Goal: Information Seeking & Learning: Learn about a topic

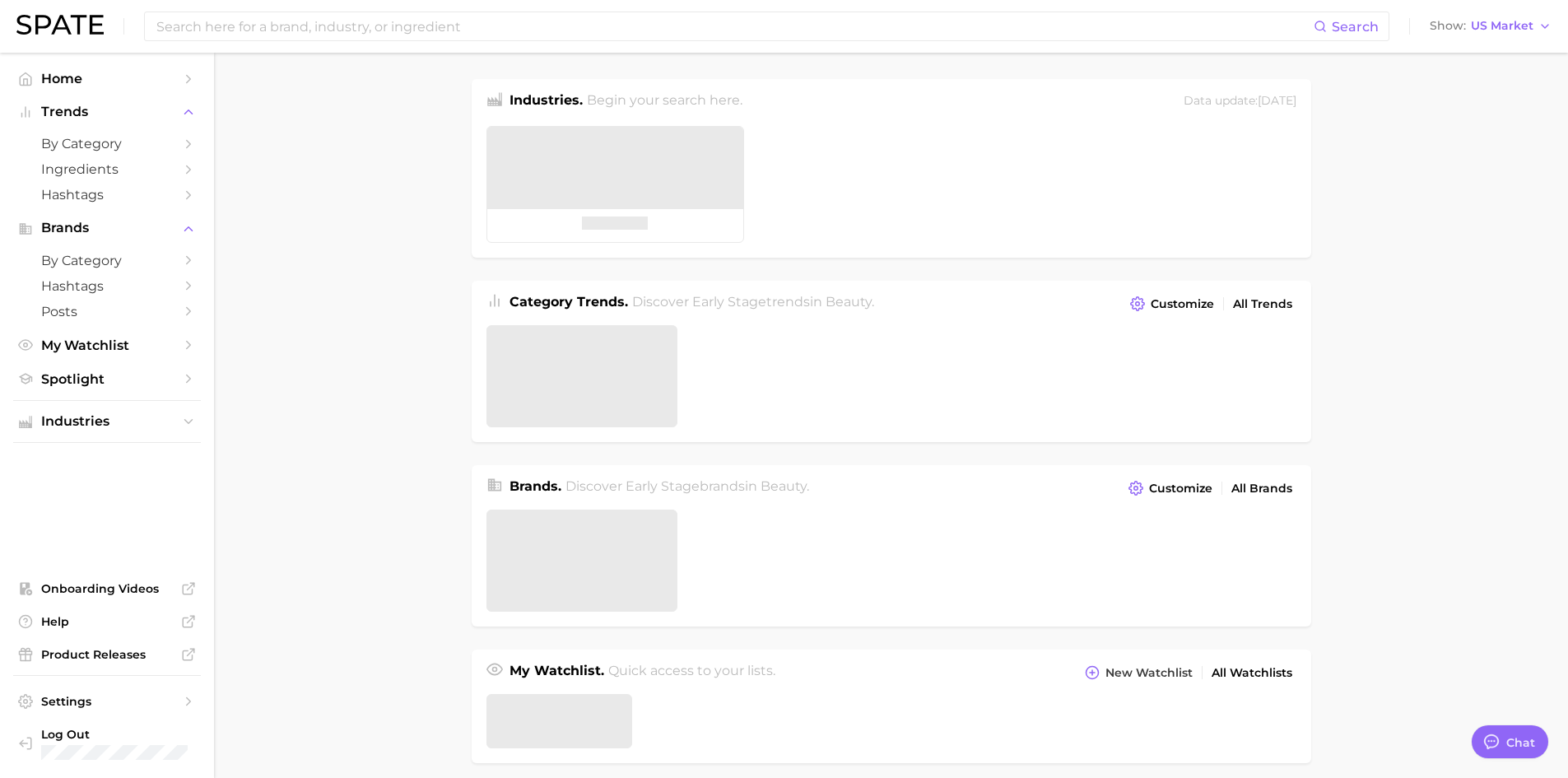
type textarea "x"
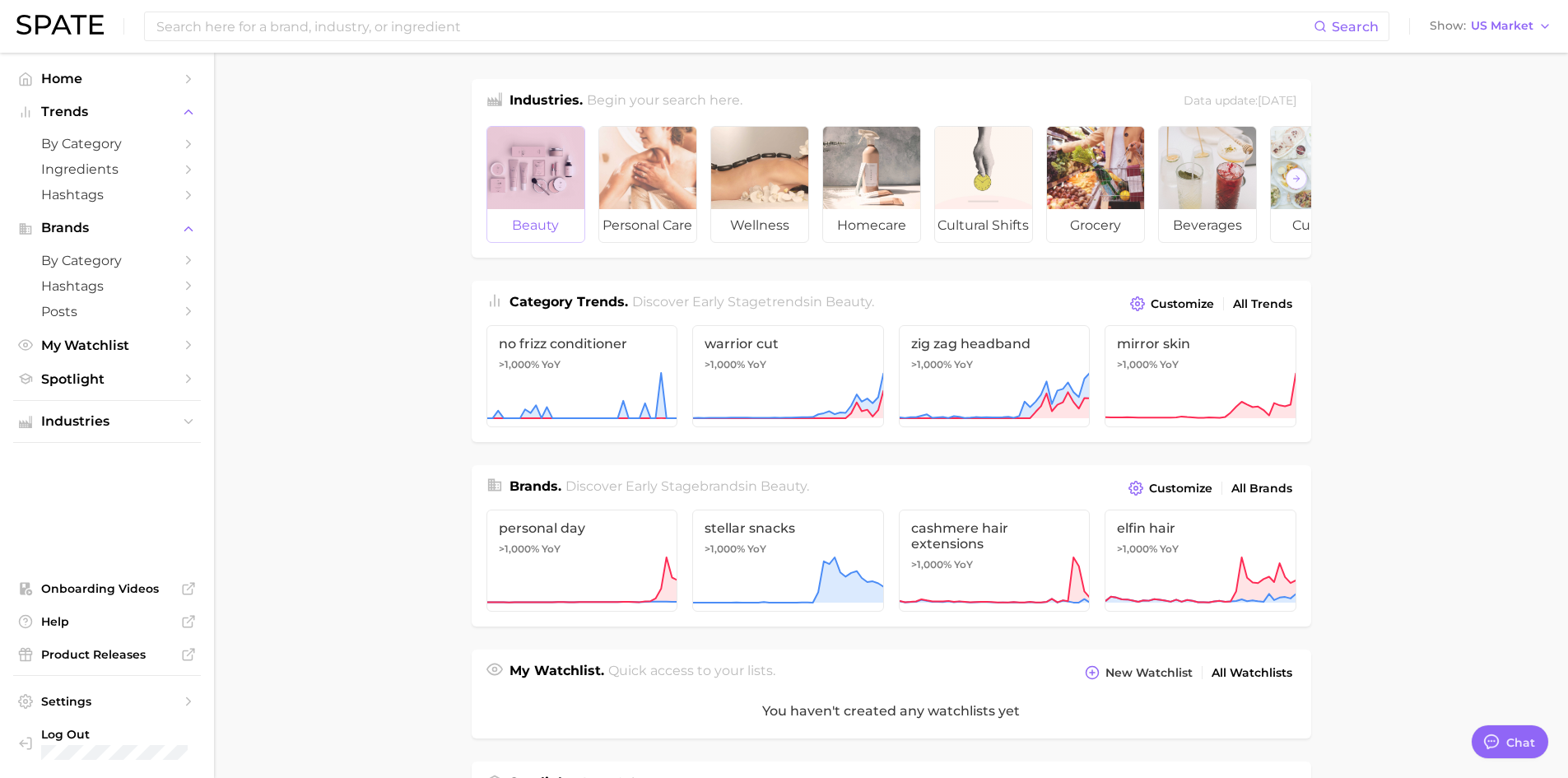
click at [539, 188] on div at bounding box center [535, 168] width 97 height 82
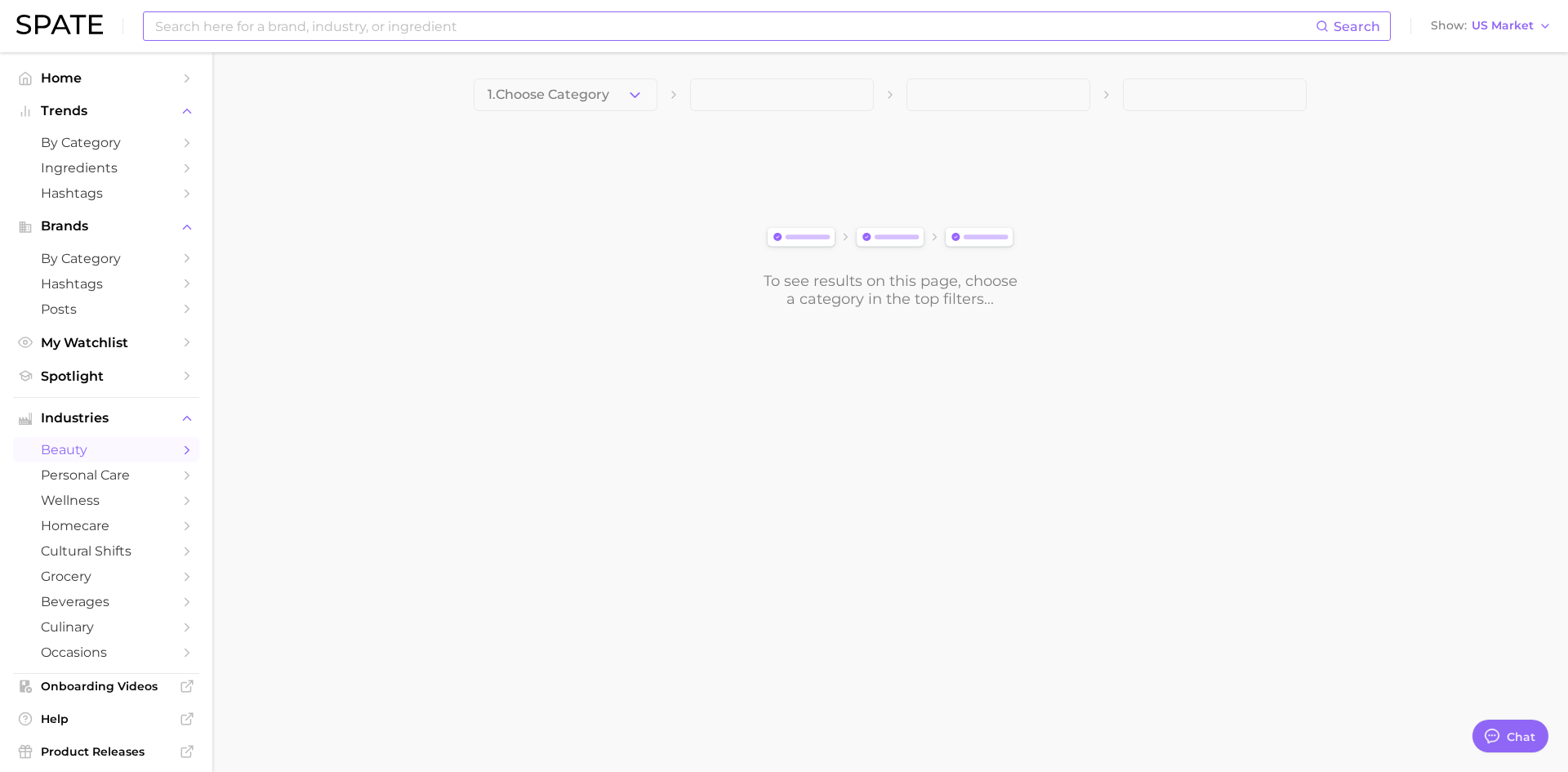
click at [256, 31] on input at bounding box center [734, 26] width 1162 height 28
type input "packaging"
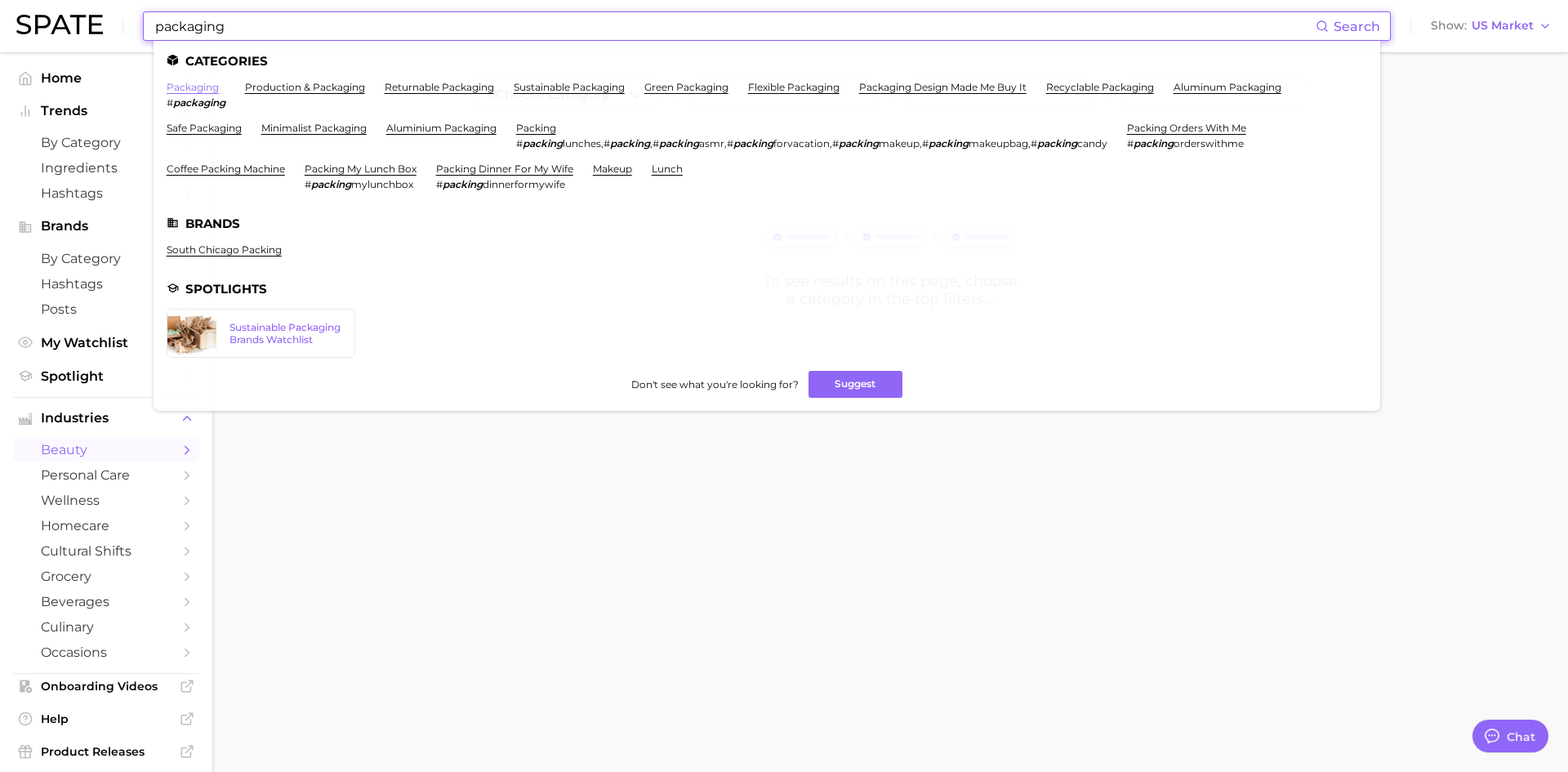
click at [187, 88] on link "packaging" at bounding box center [193, 87] width 53 height 13
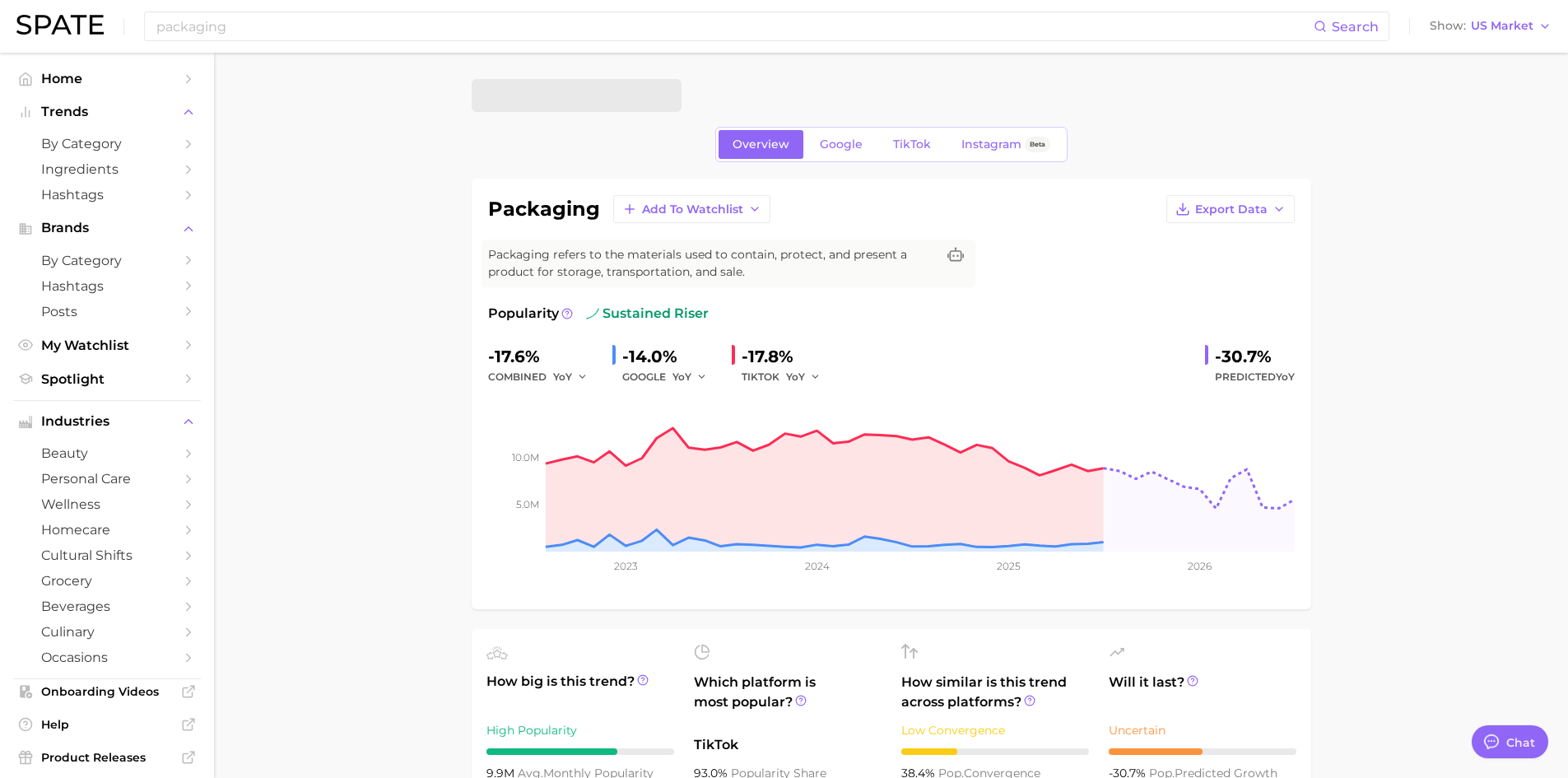
type textarea "x"
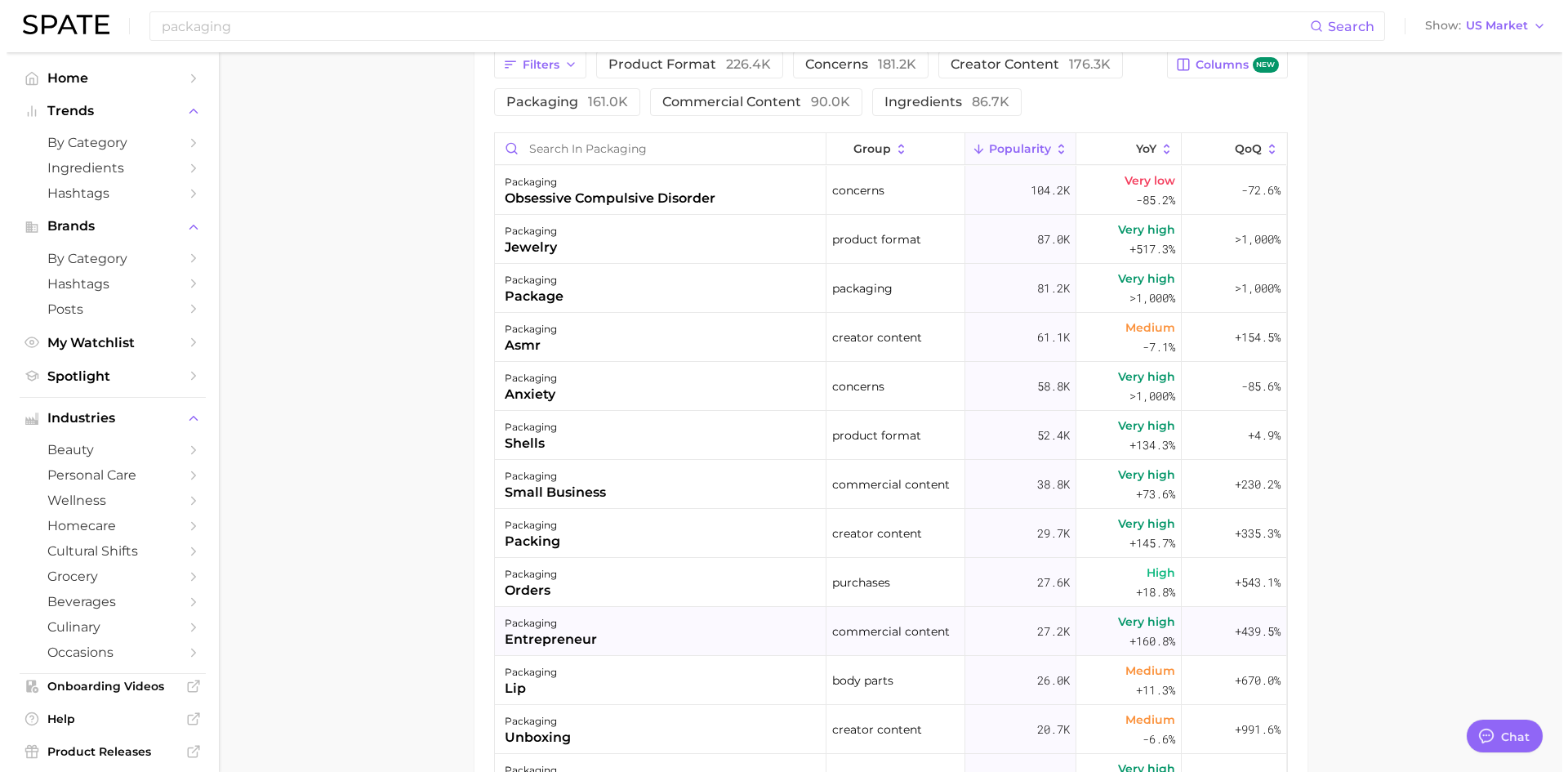
scroll to position [980, 0]
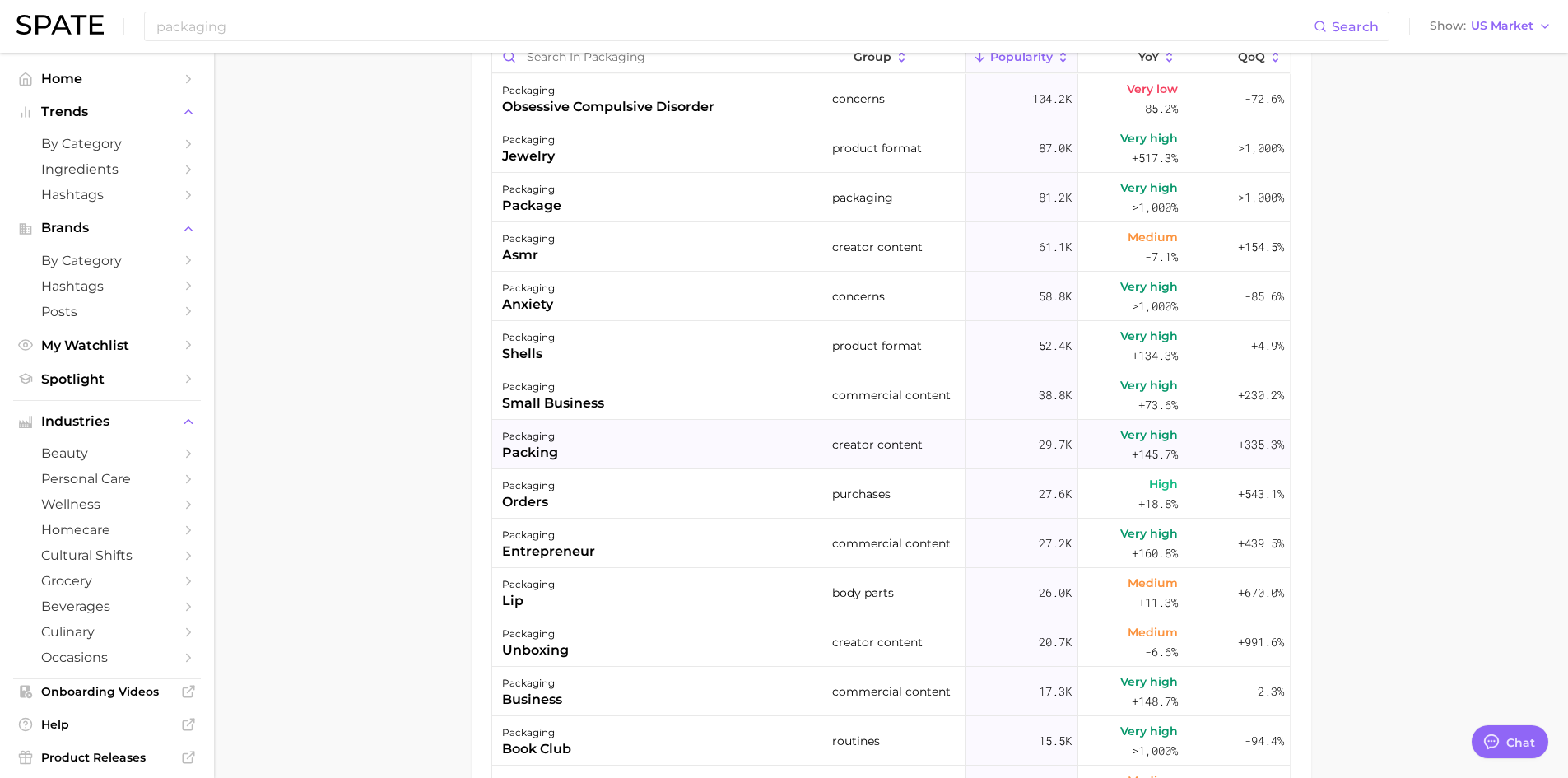
click at [594, 443] on div "packaging packing" at bounding box center [659, 444] width 334 height 50
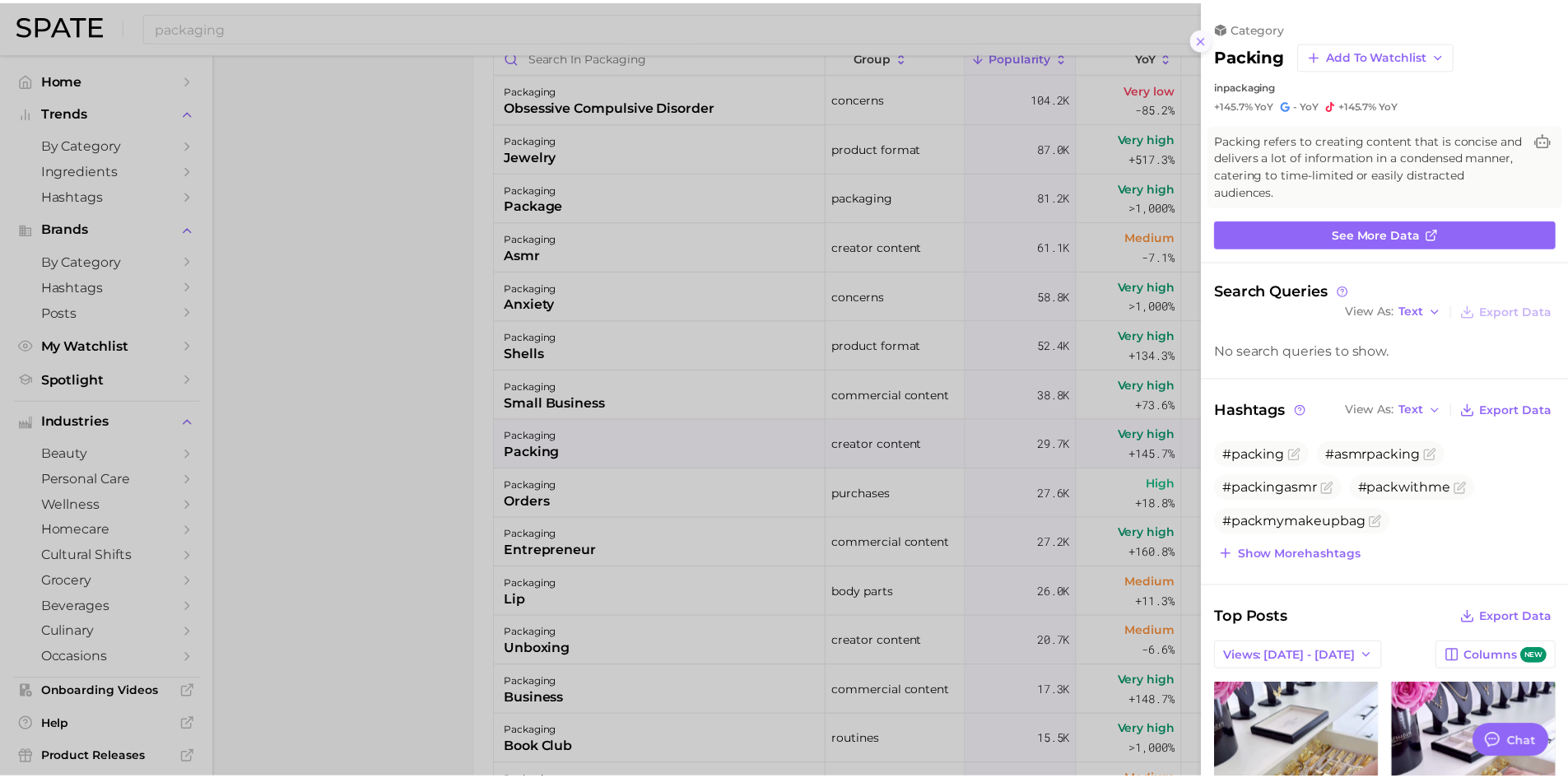
scroll to position [0, 0]
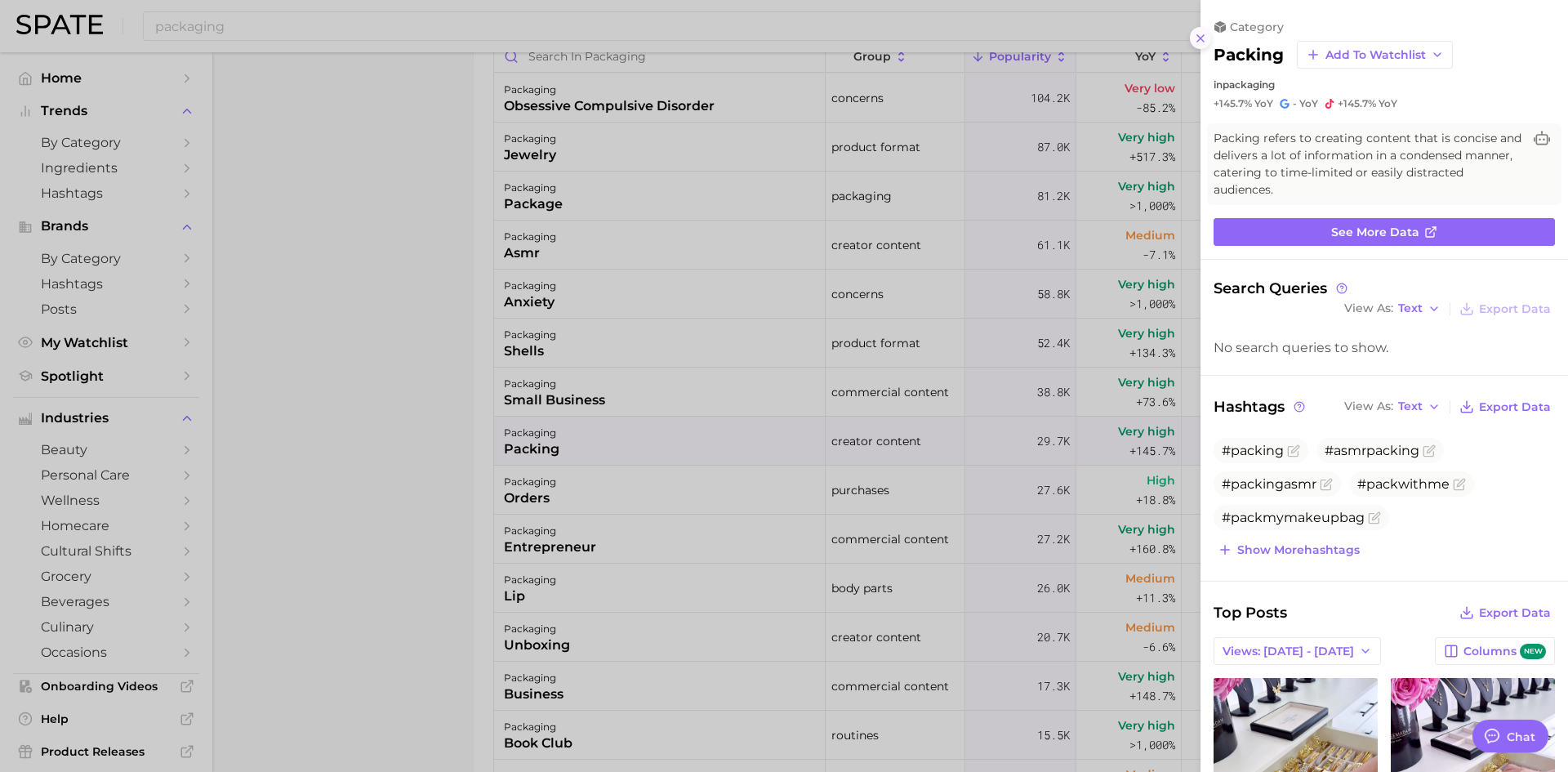
click at [1200, 44] on icon at bounding box center [1201, 38] width 13 height 13
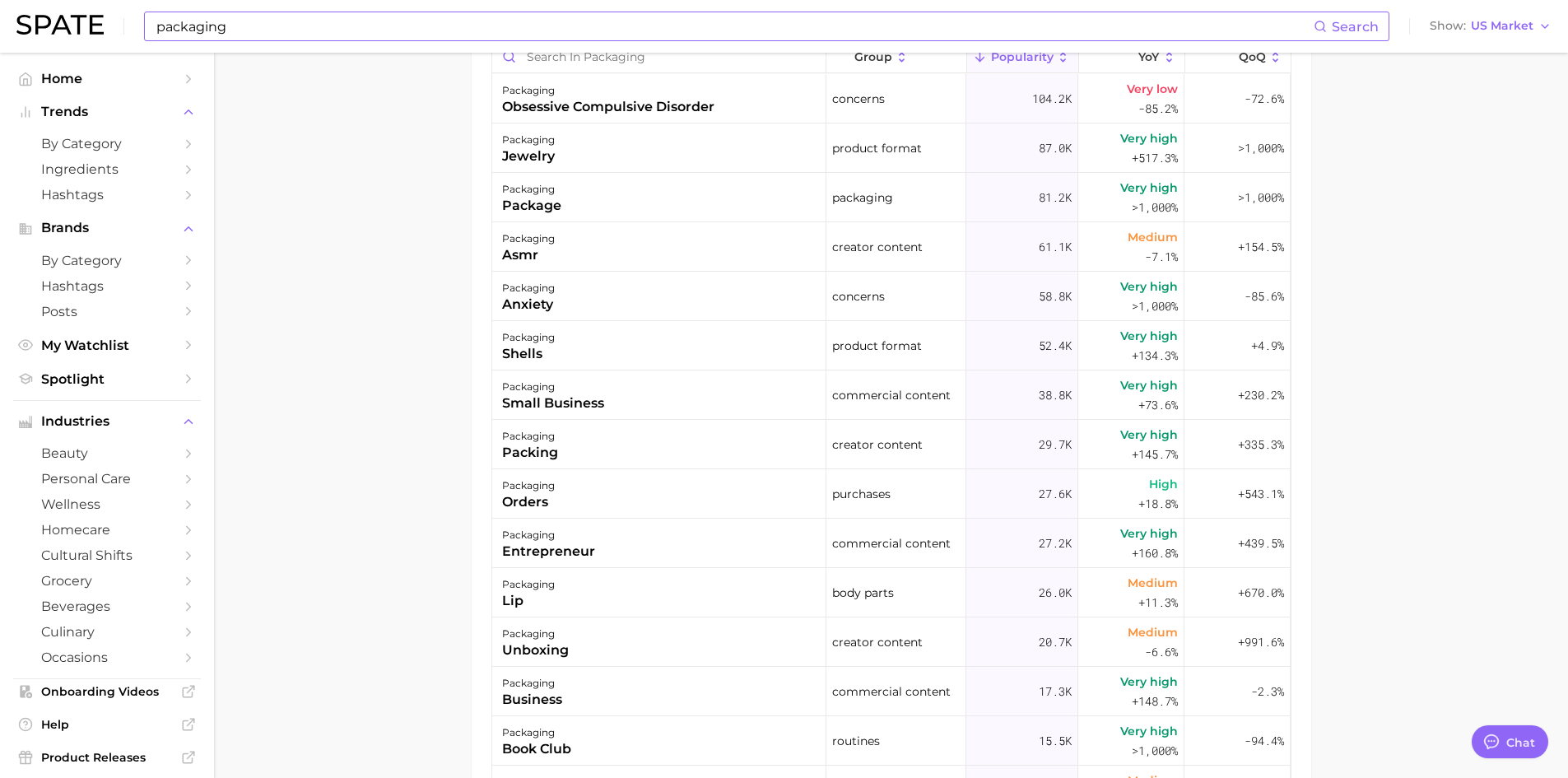
click at [294, 28] on input "packaging" at bounding box center [734, 26] width 1159 height 28
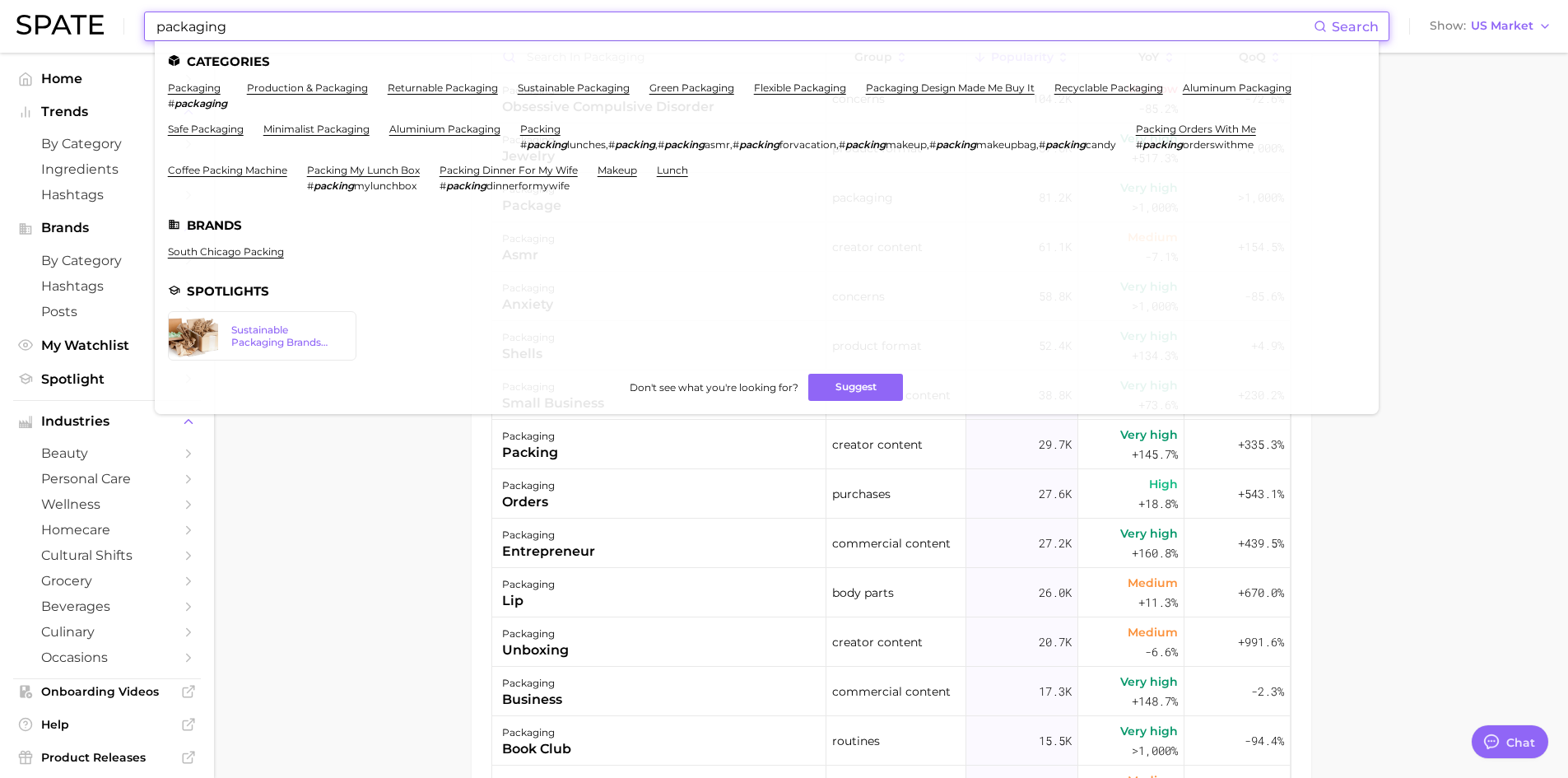
click at [294, 28] on input "packaging" at bounding box center [734, 26] width 1159 height 28
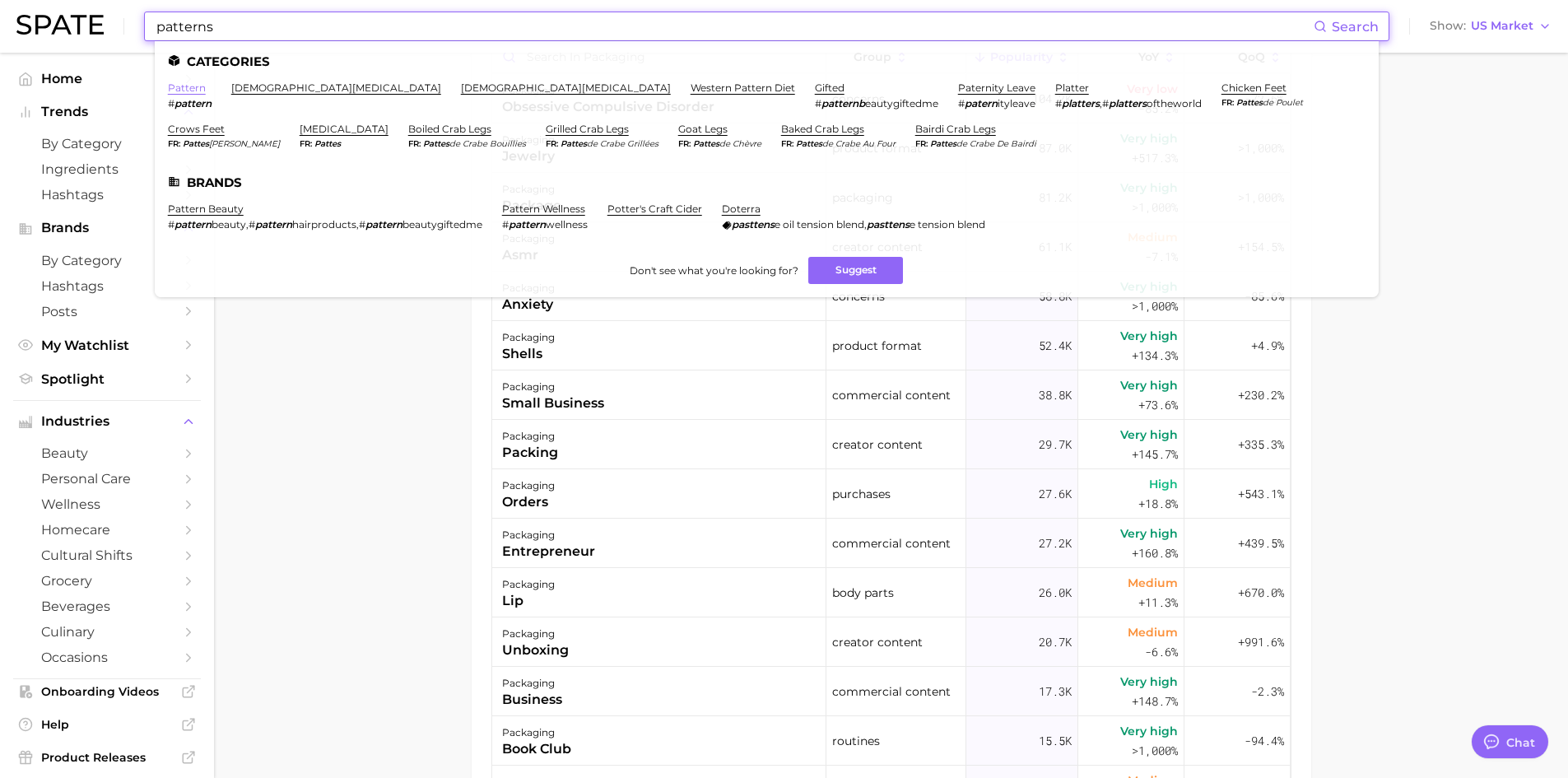
click at [177, 85] on link "pattern" at bounding box center [187, 87] width 38 height 13
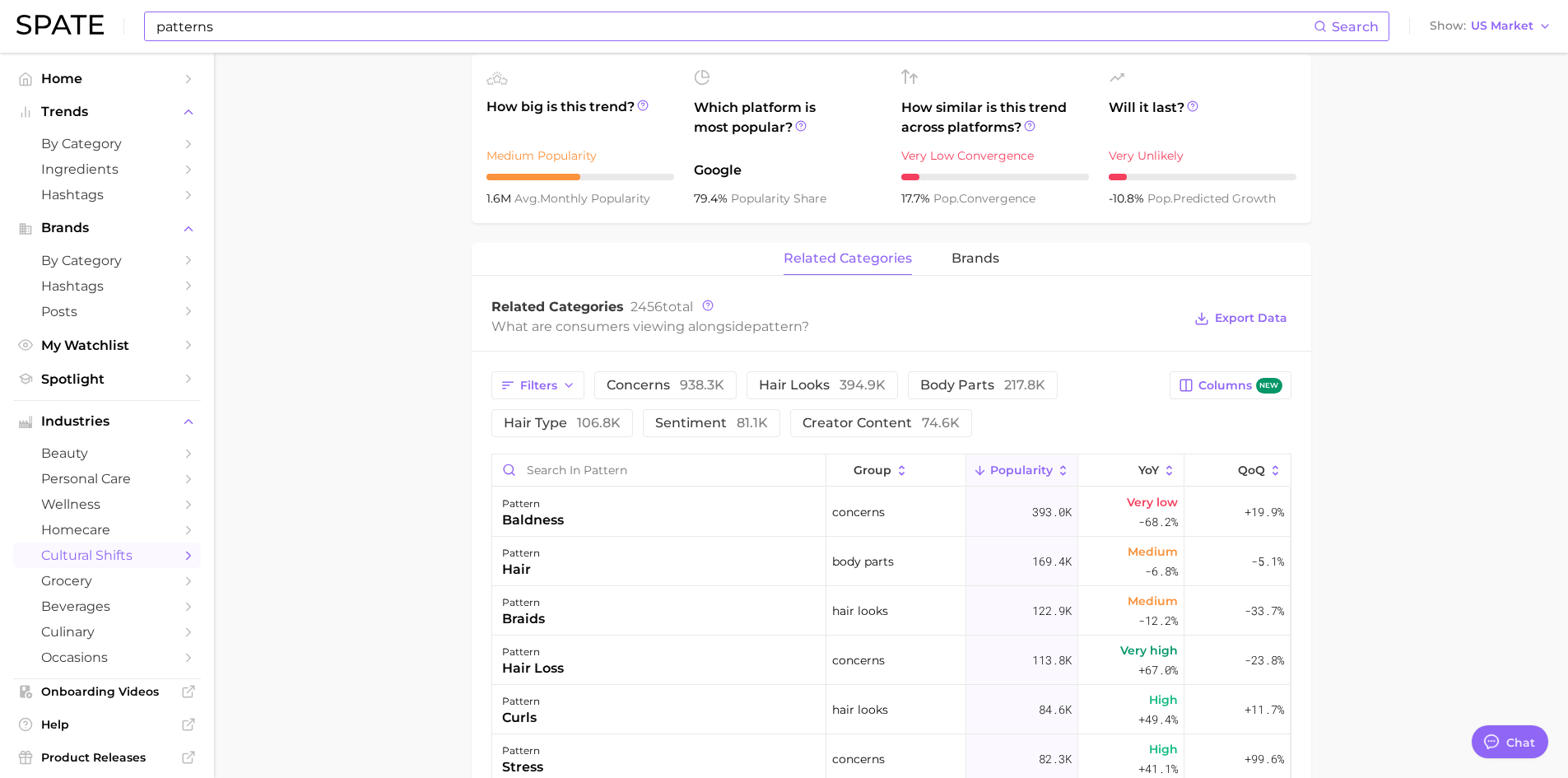
scroll to position [411, 0]
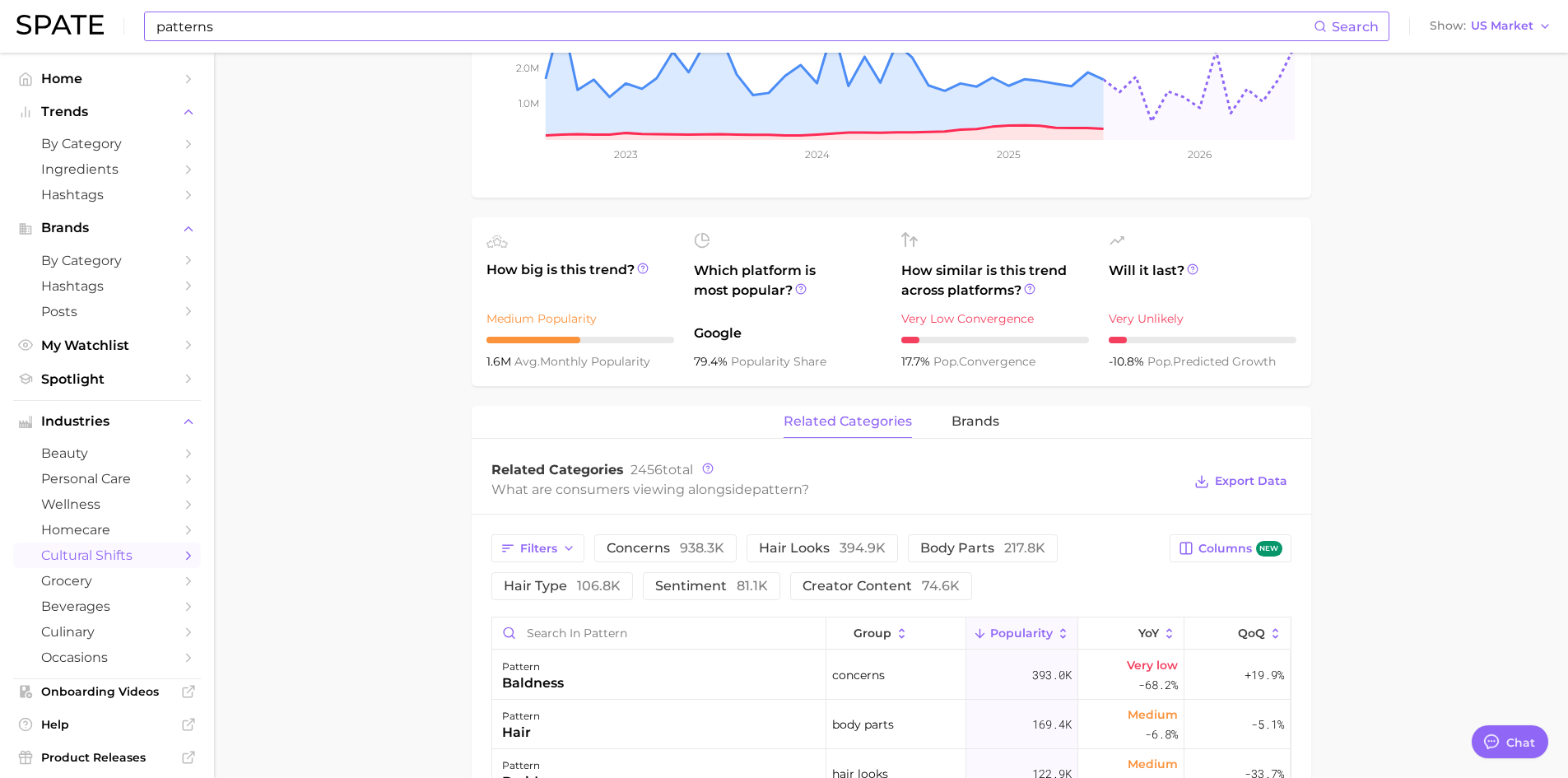
click at [273, 32] on input "patterns" at bounding box center [734, 26] width 1159 height 28
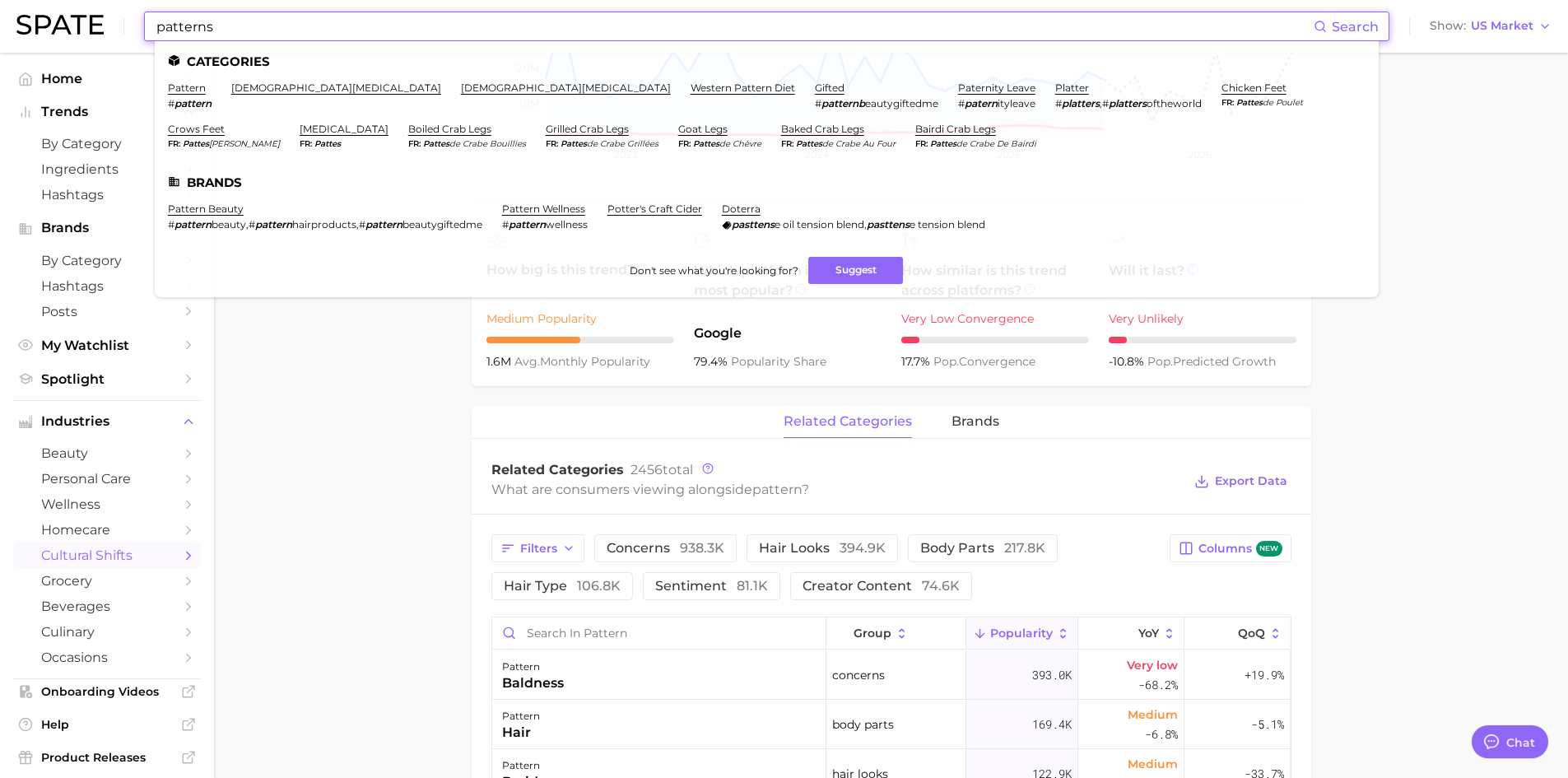
click at [273, 33] on input "patterns" at bounding box center [734, 26] width 1159 height 28
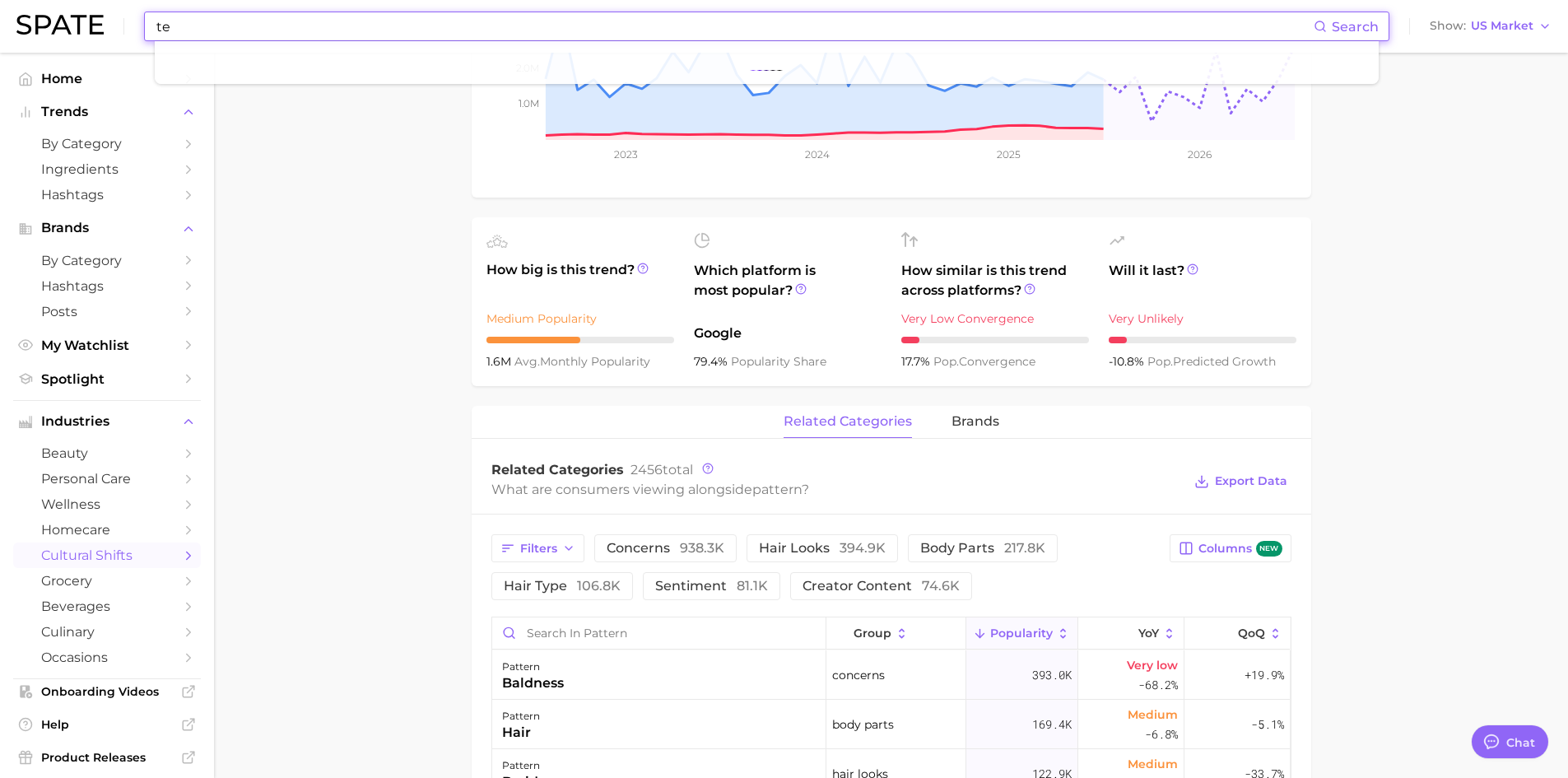
type input "t"
type input "polka dots"
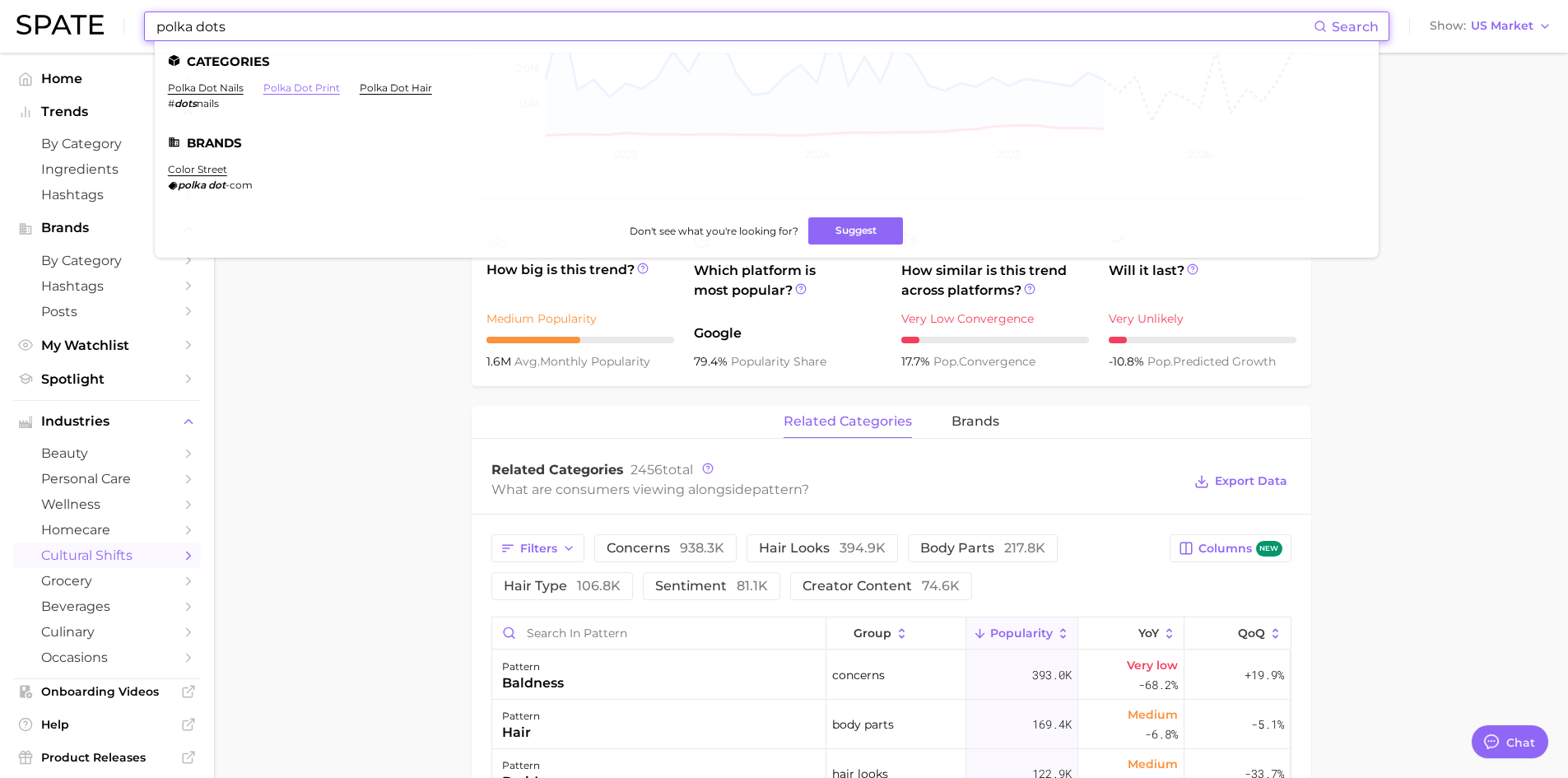
click at [301, 86] on link "polka dot print" at bounding box center [301, 87] width 77 height 13
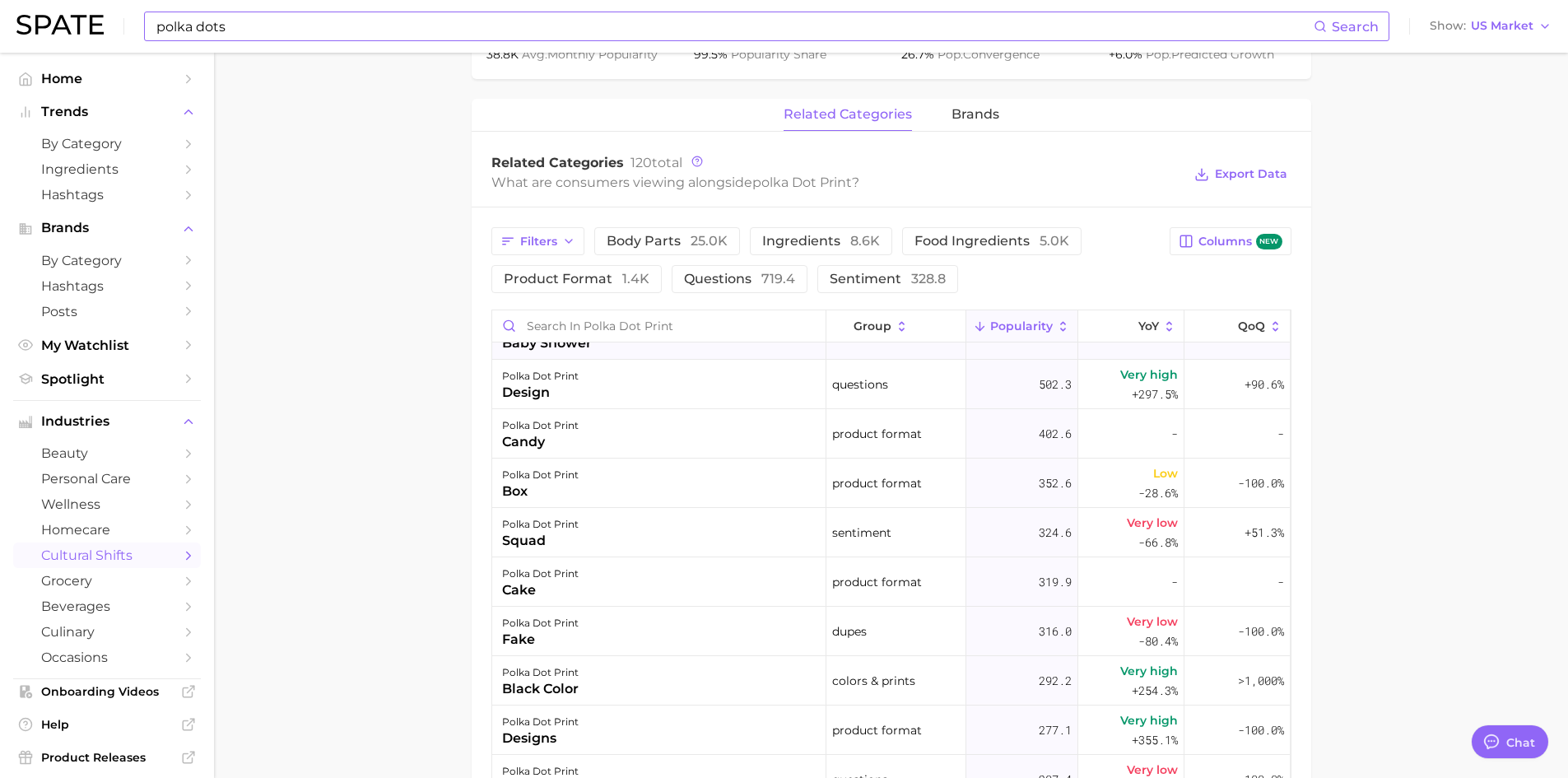
scroll to position [66, 0]
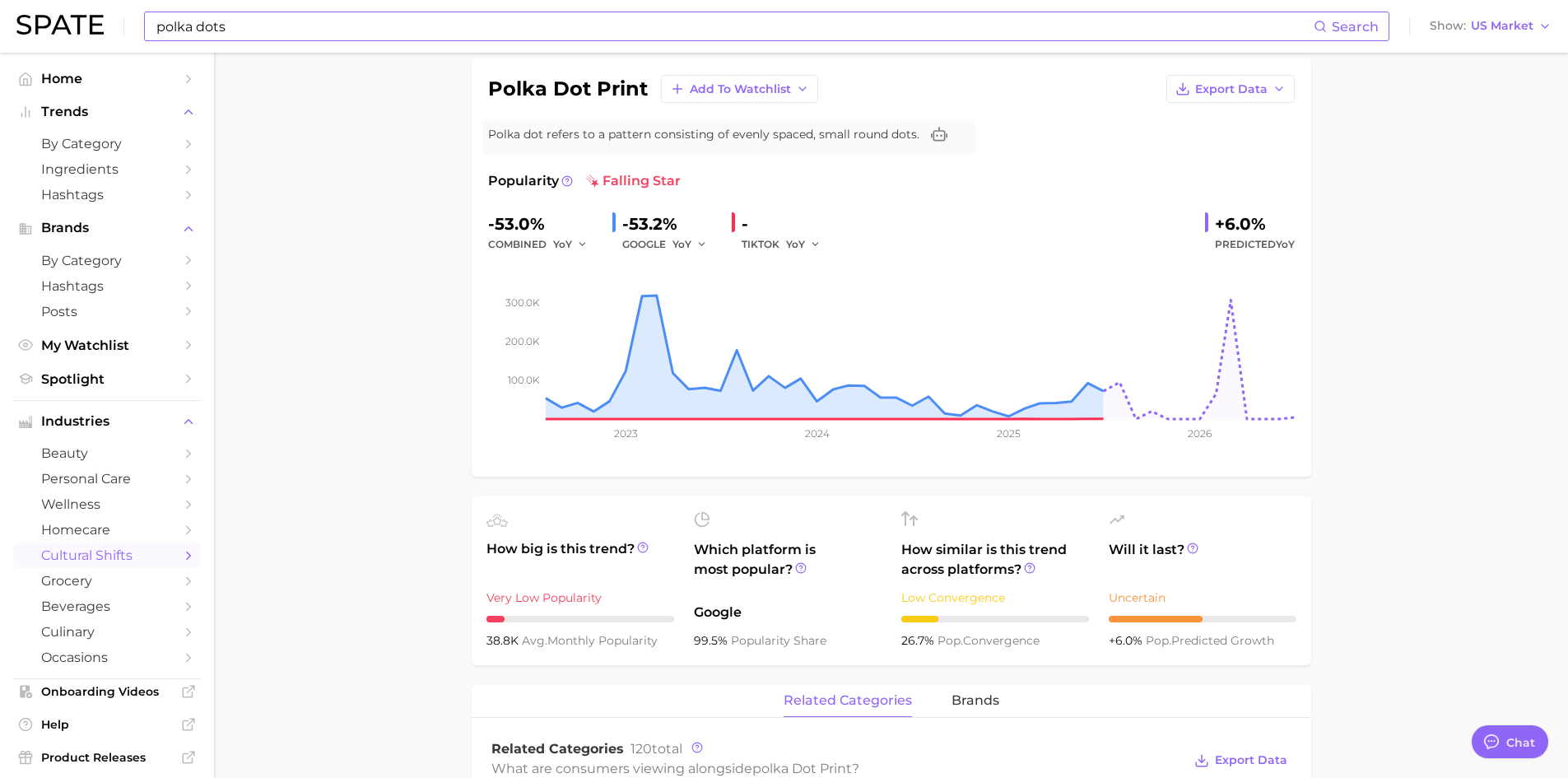
scroll to position [0, 0]
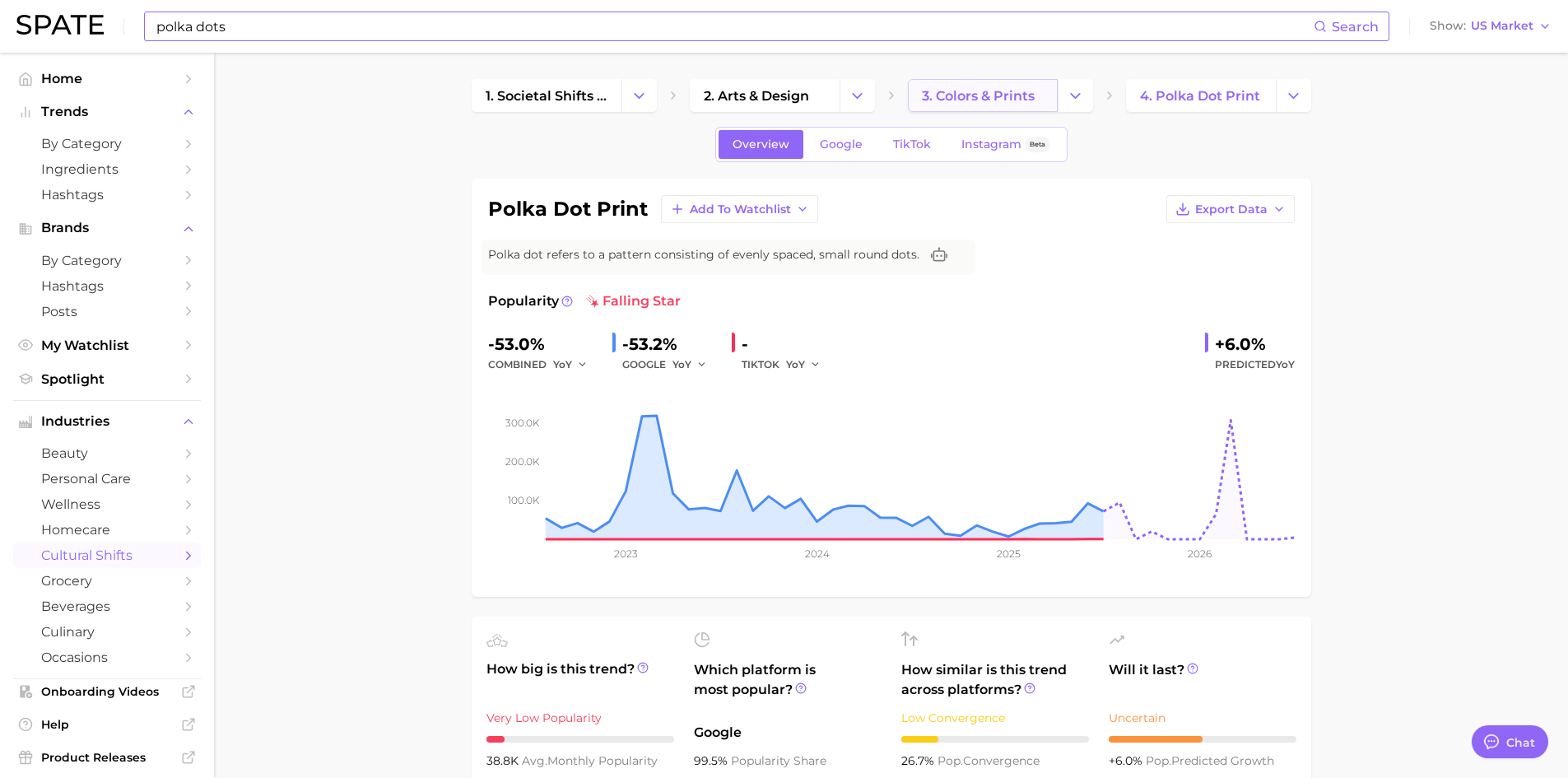
click at [985, 101] on span "3. colors & prints" at bounding box center [978, 96] width 113 height 16
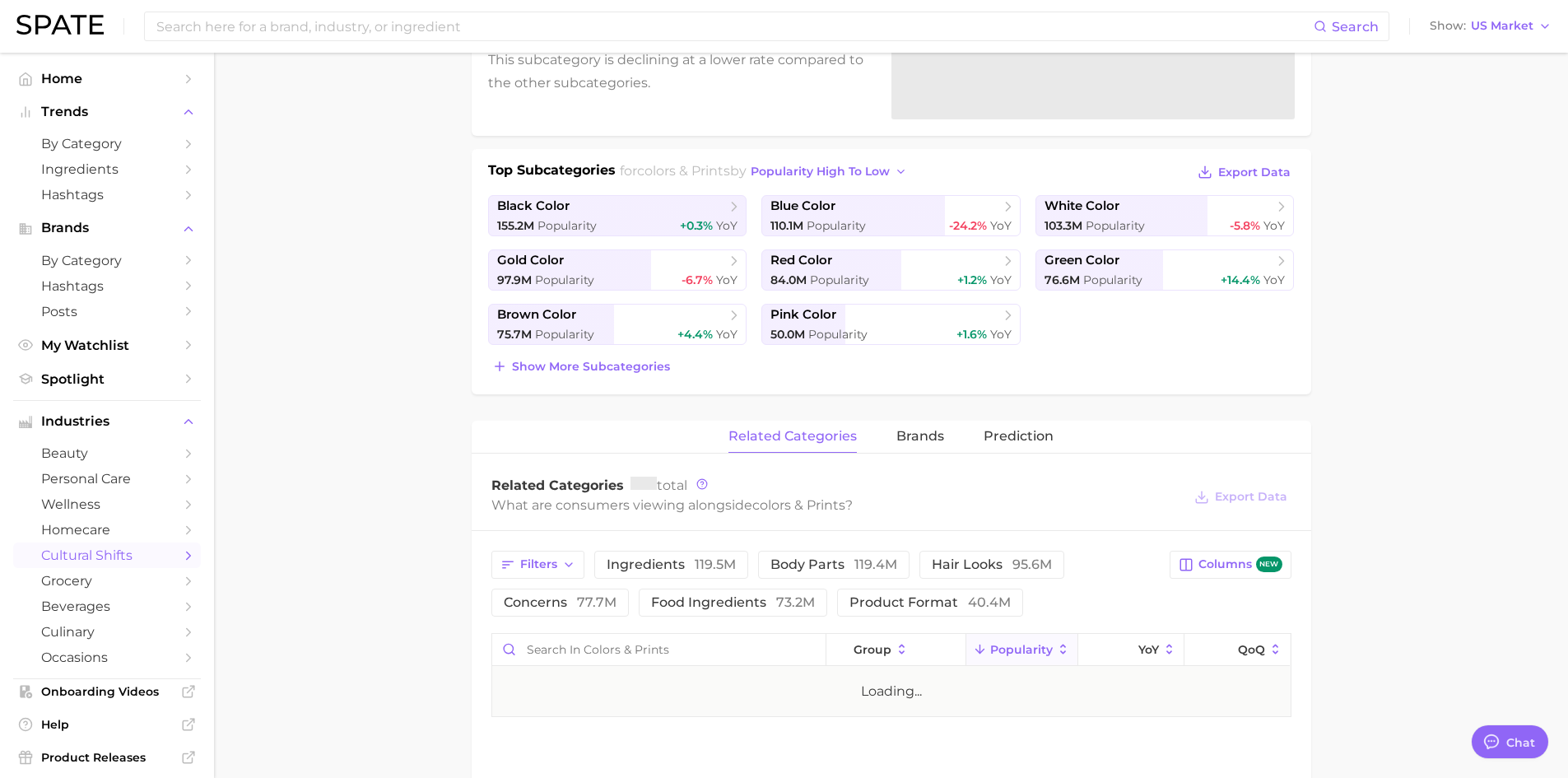
scroll to position [411, 0]
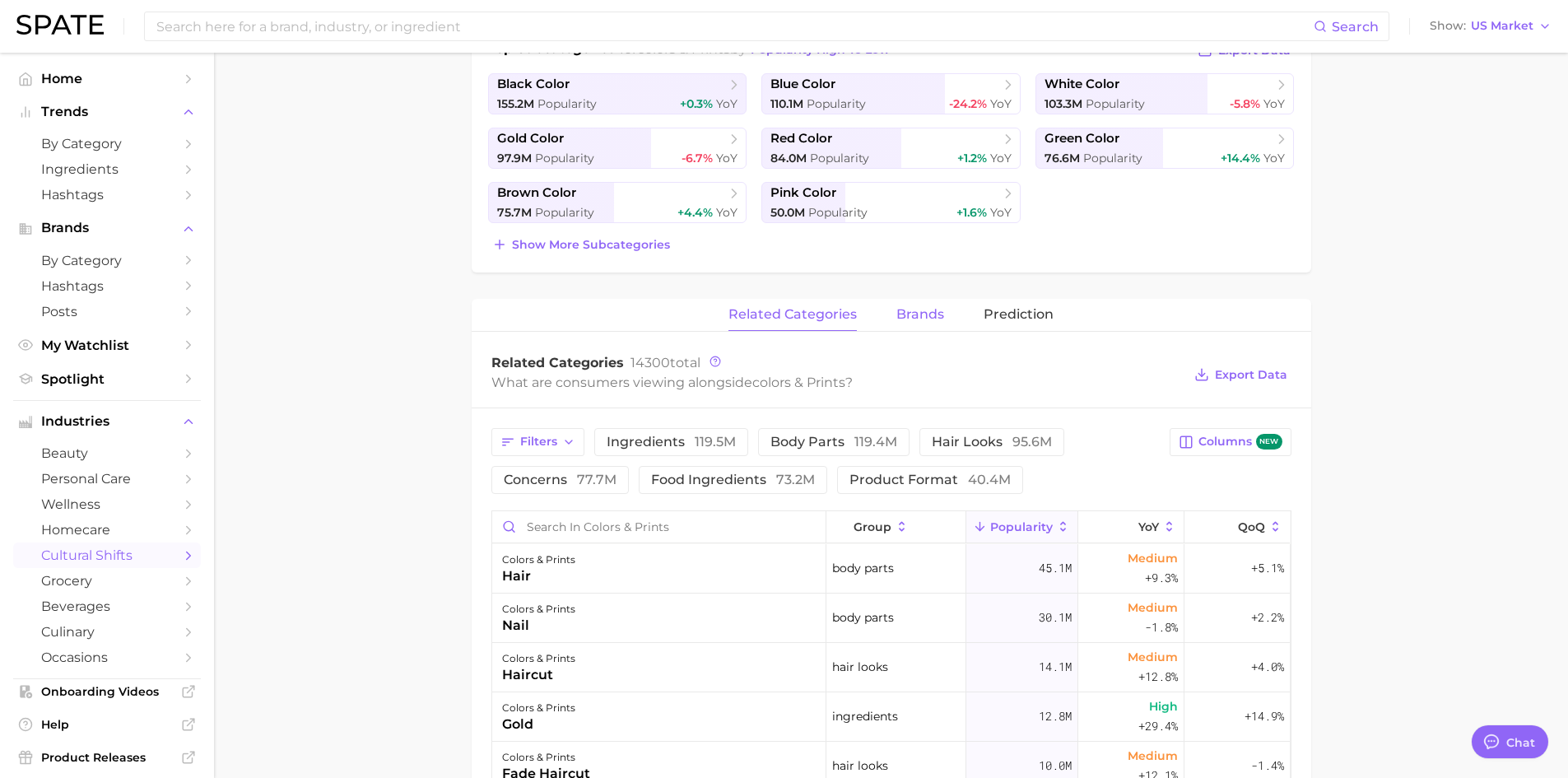
click at [930, 319] on span "brands" at bounding box center [920, 315] width 48 height 15
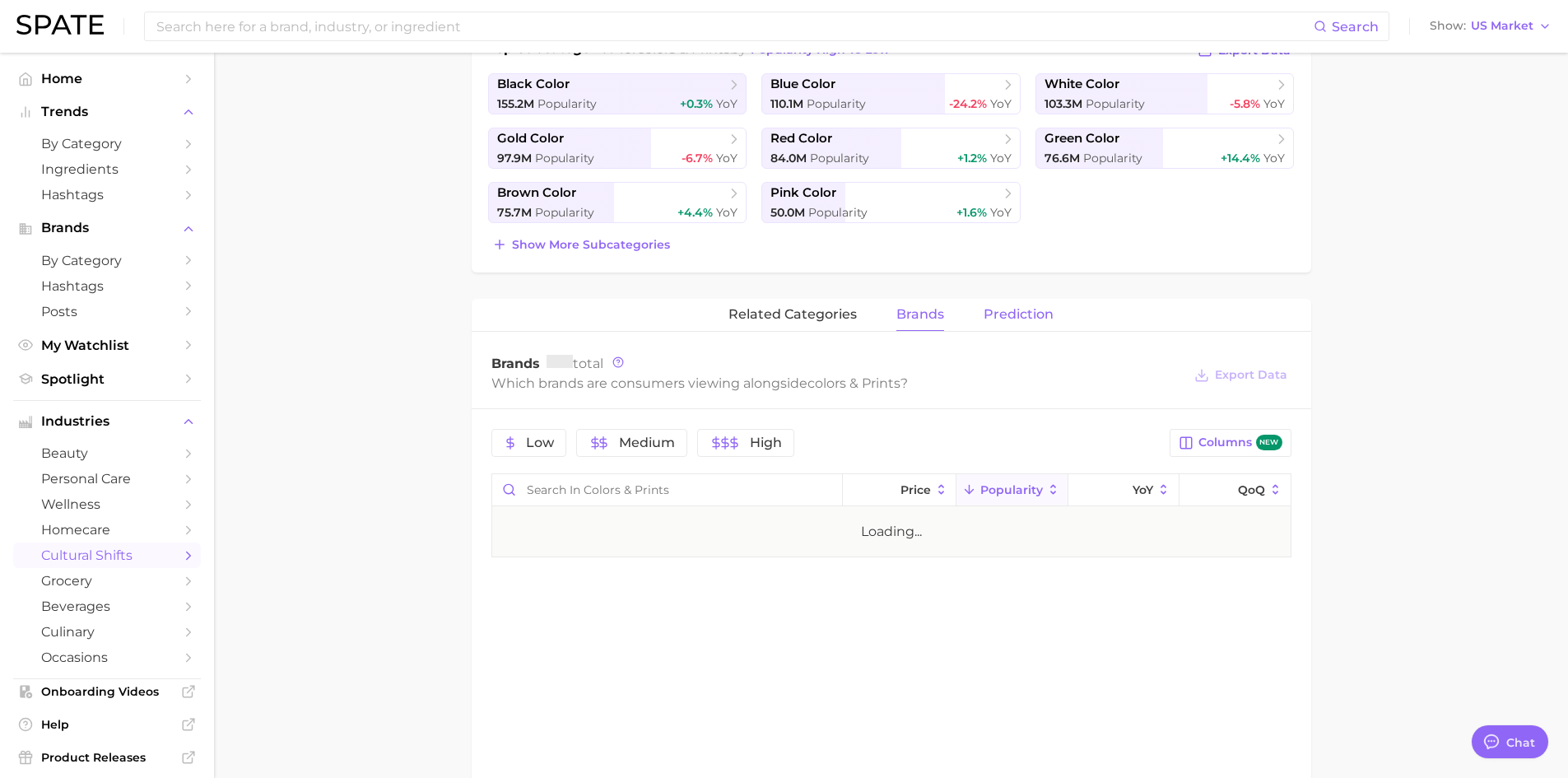
click at [1009, 315] on span "Prediction" at bounding box center [1019, 315] width 70 height 15
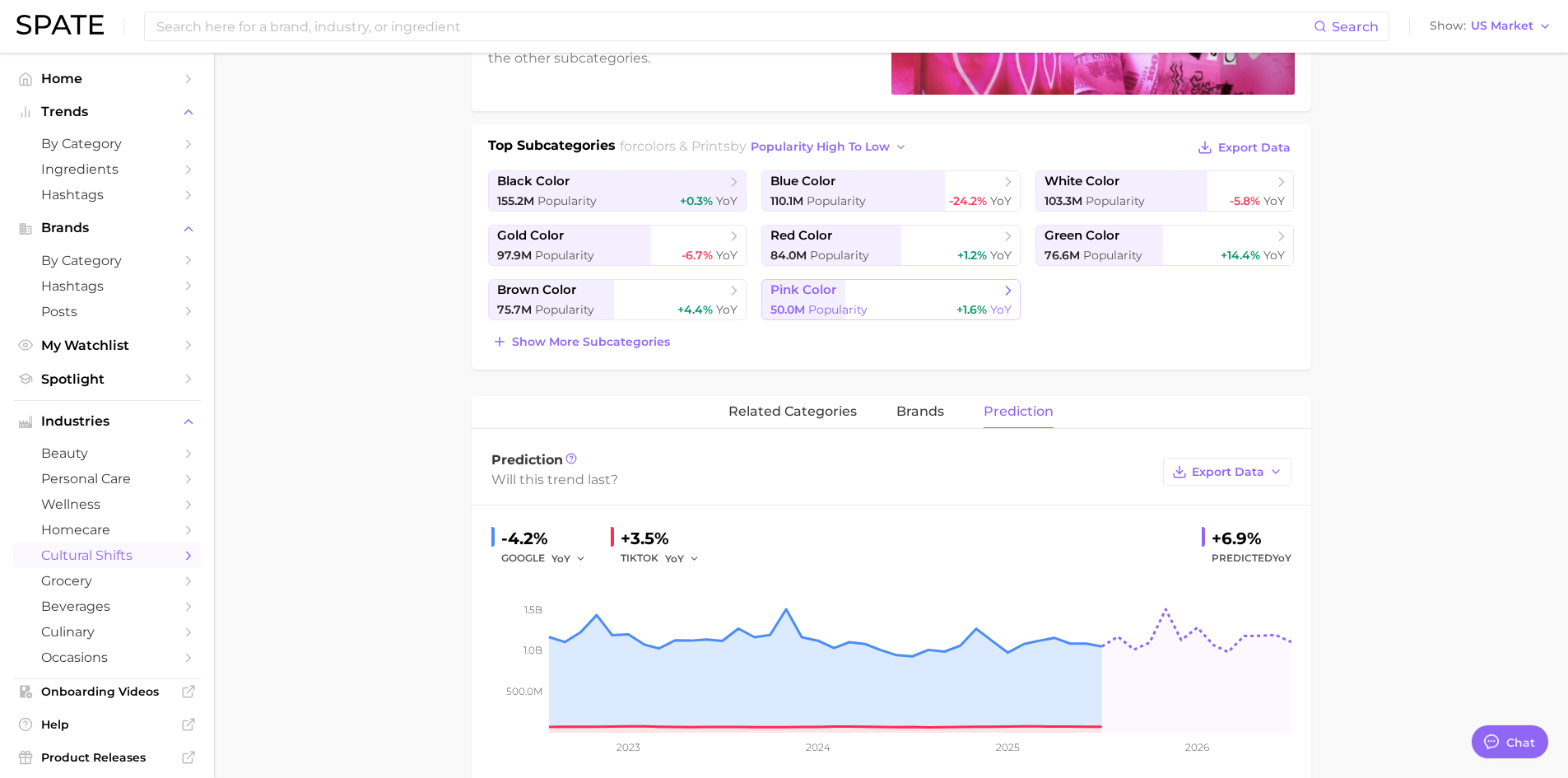
scroll to position [193, 0]
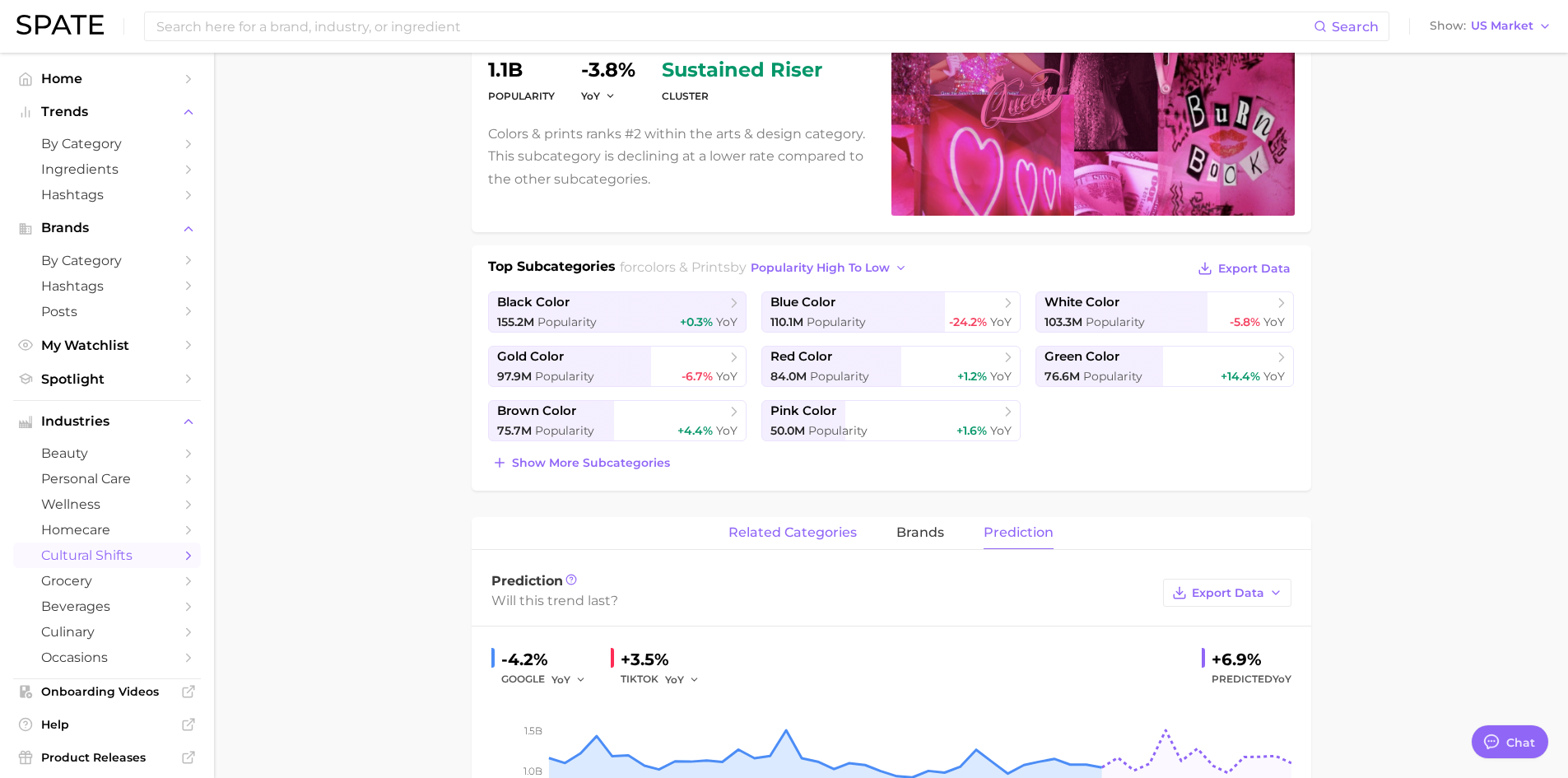
click at [801, 522] on button "related categories" at bounding box center [792, 533] width 129 height 32
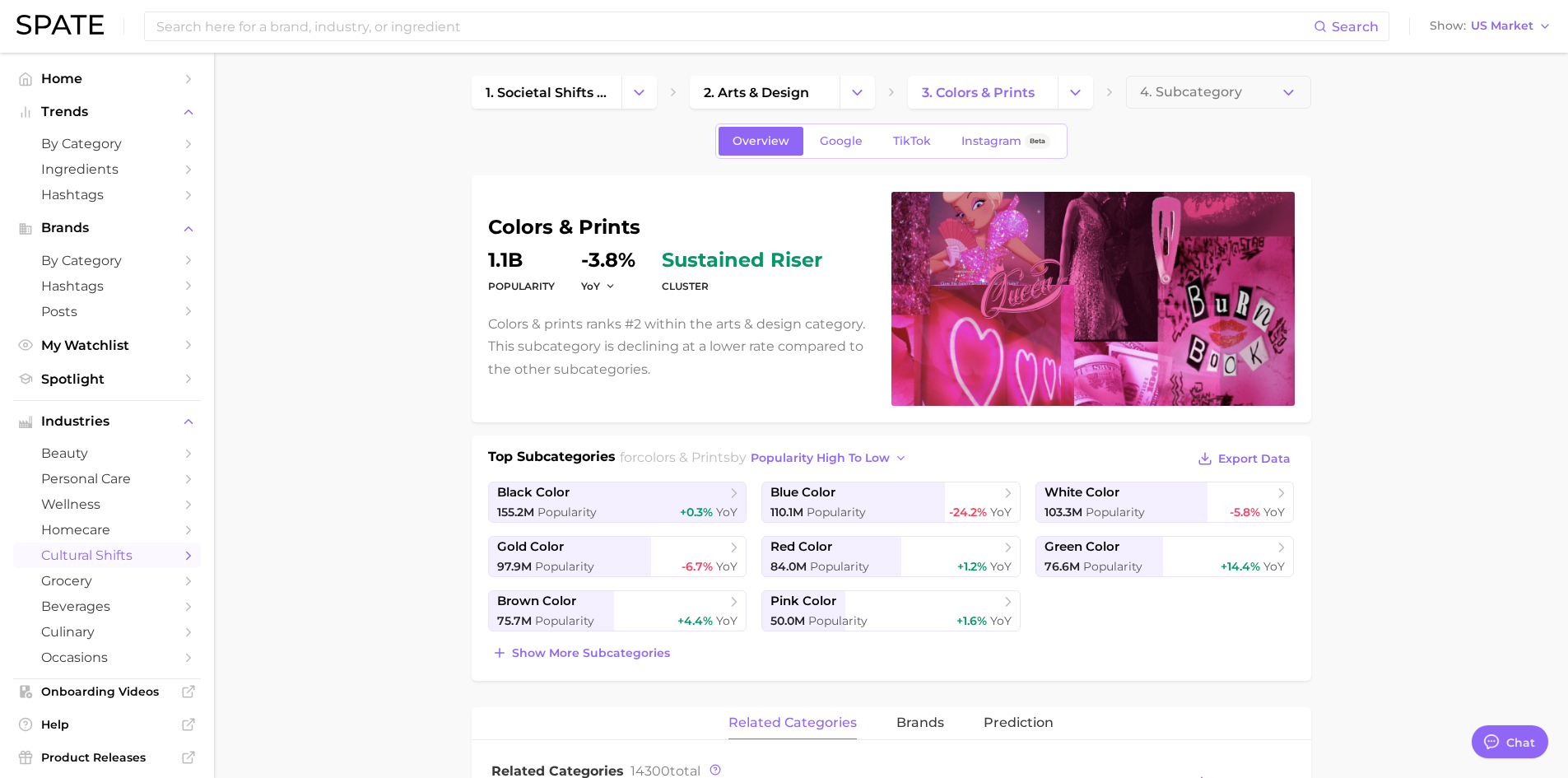
scroll to position [0, 0]
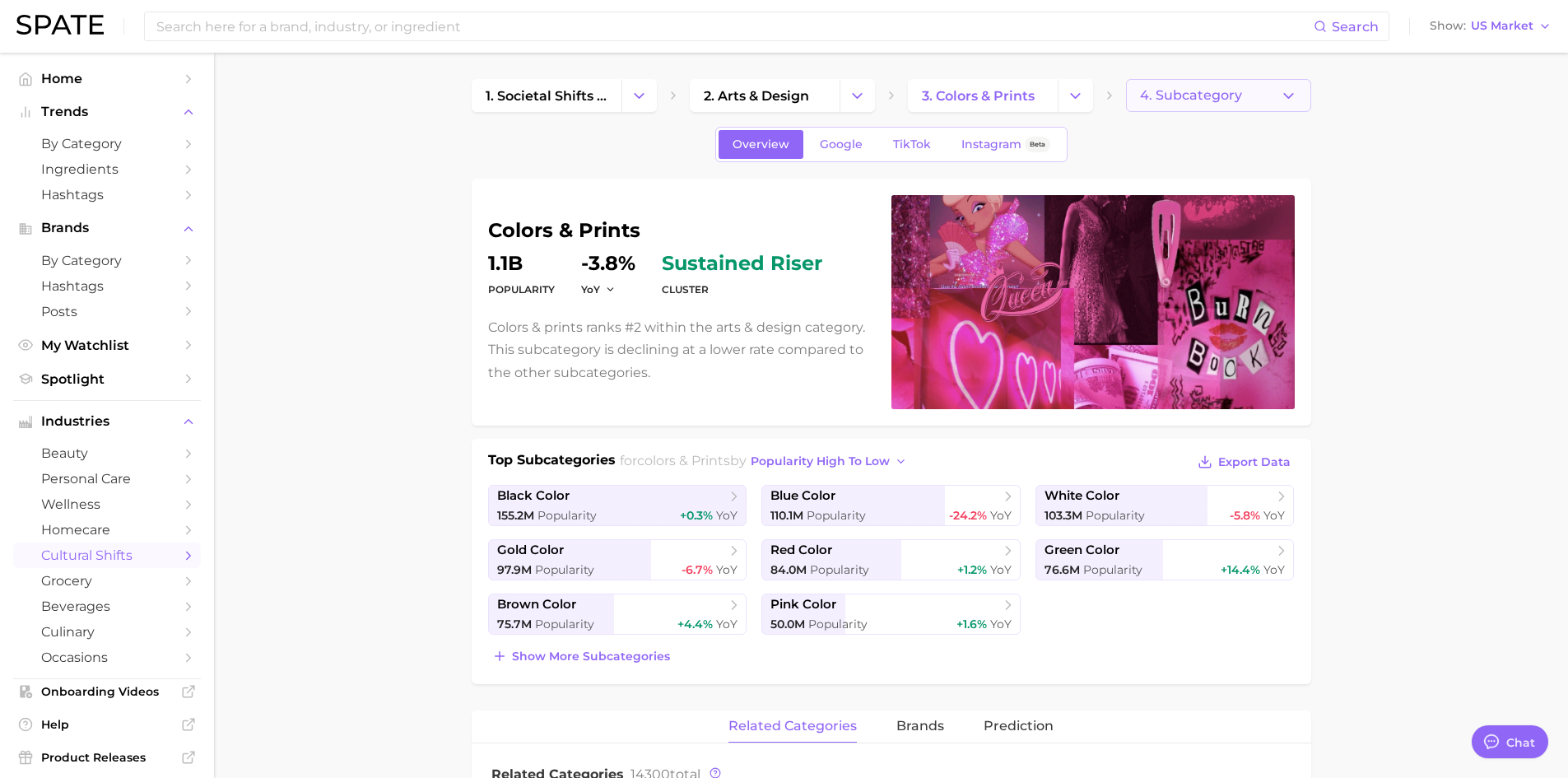
click at [1161, 93] on span "4. Subcategory" at bounding box center [1190, 96] width 102 height 15
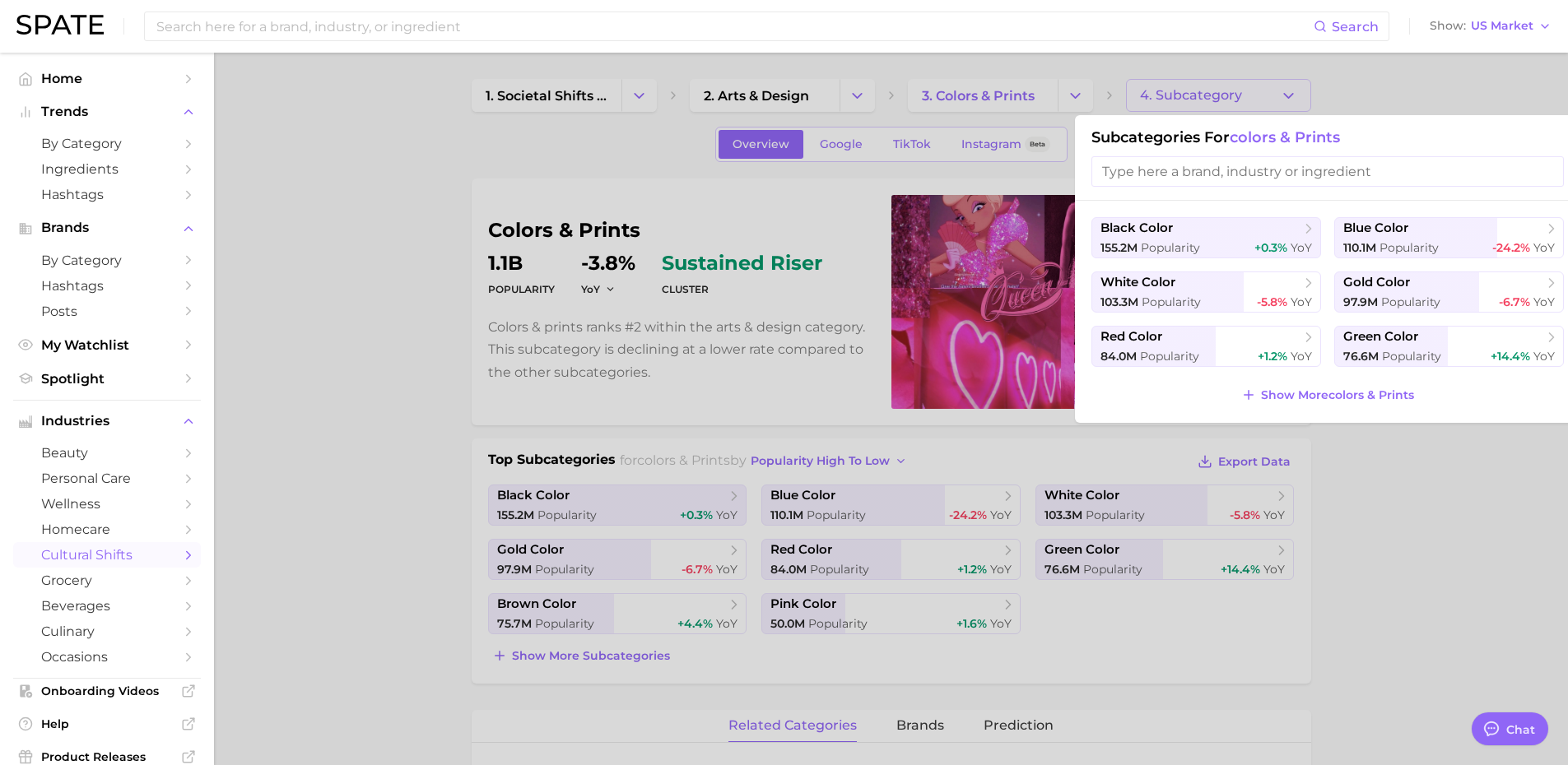
click at [1165, 98] on div at bounding box center [784, 382] width 1568 height 765
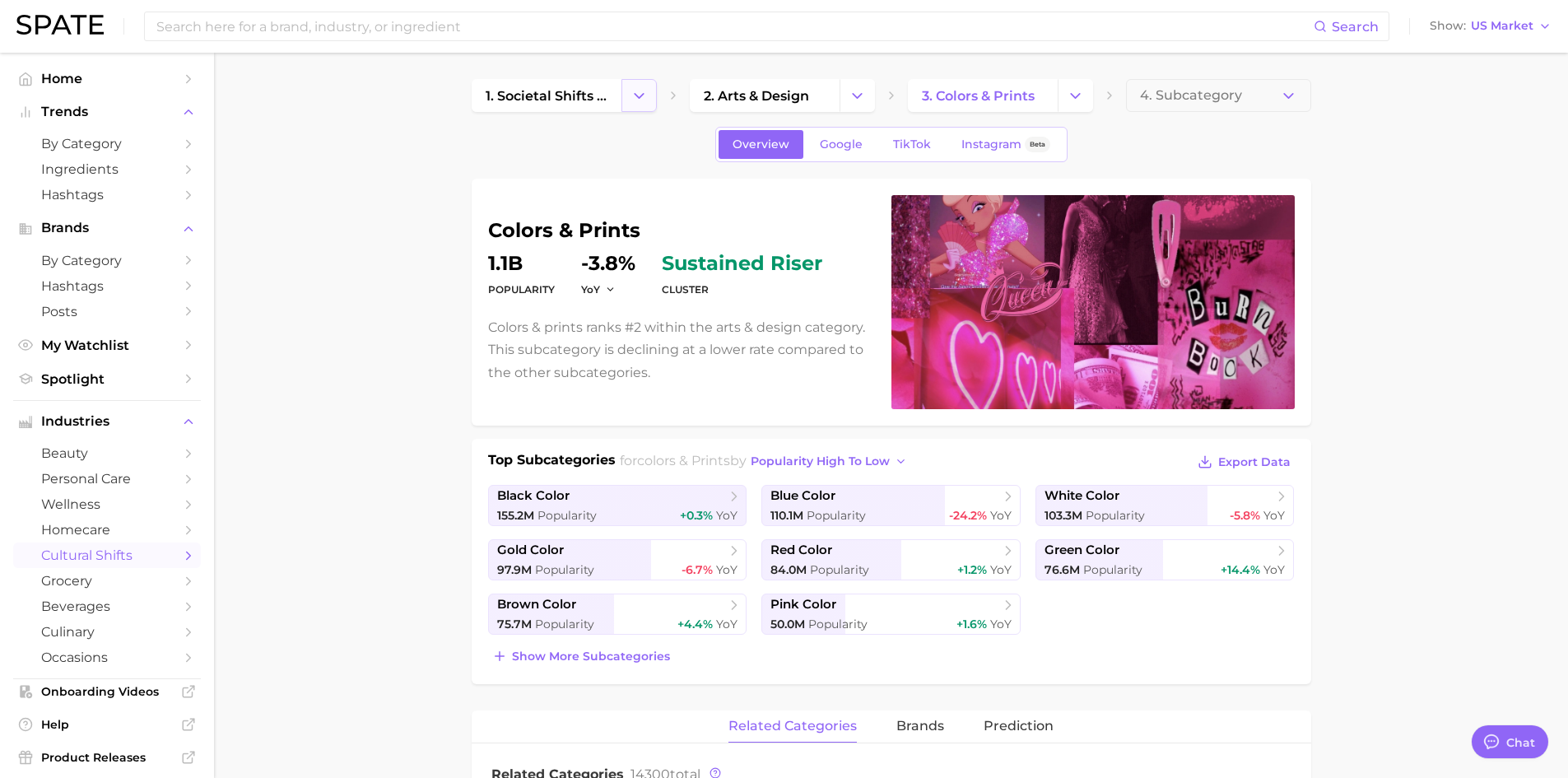
click at [638, 97] on polyline "Change Category" at bounding box center [639, 95] width 9 height 4
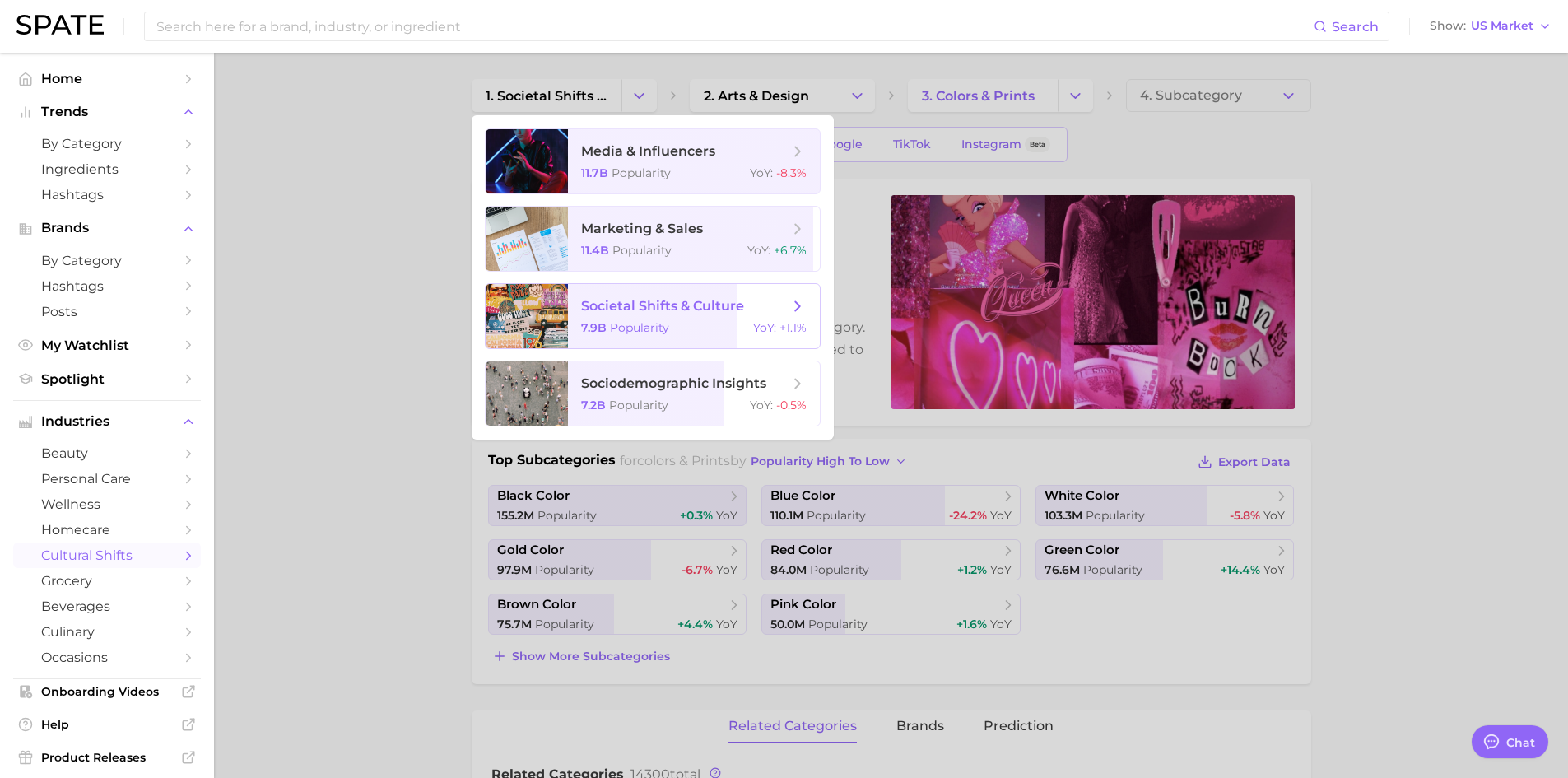
click at [633, 304] on span "societal shifts & culture" at bounding box center [663, 305] width 163 height 16
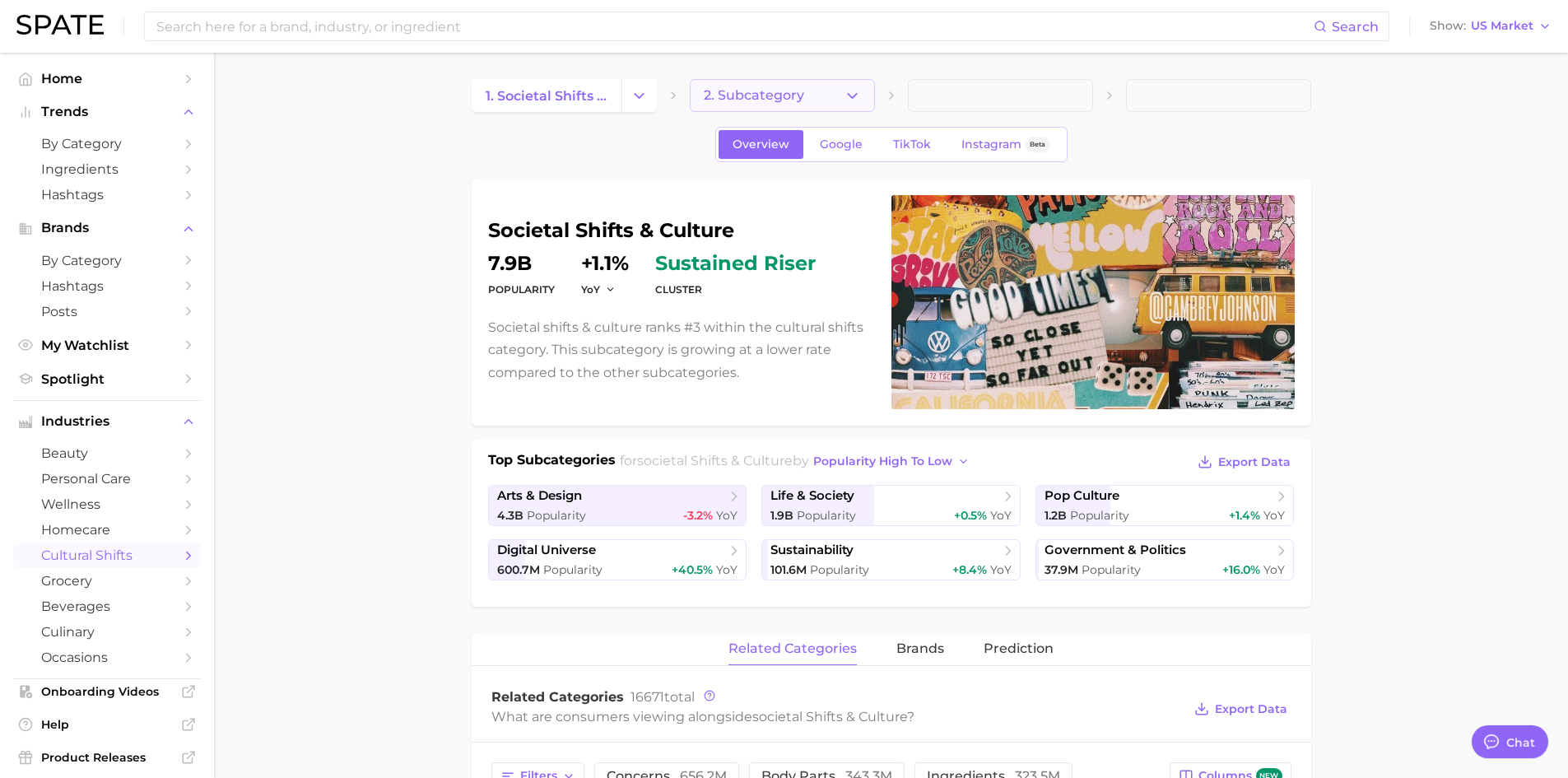
click at [856, 95] on icon "button" at bounding box center [852, 96] width 18 height 18
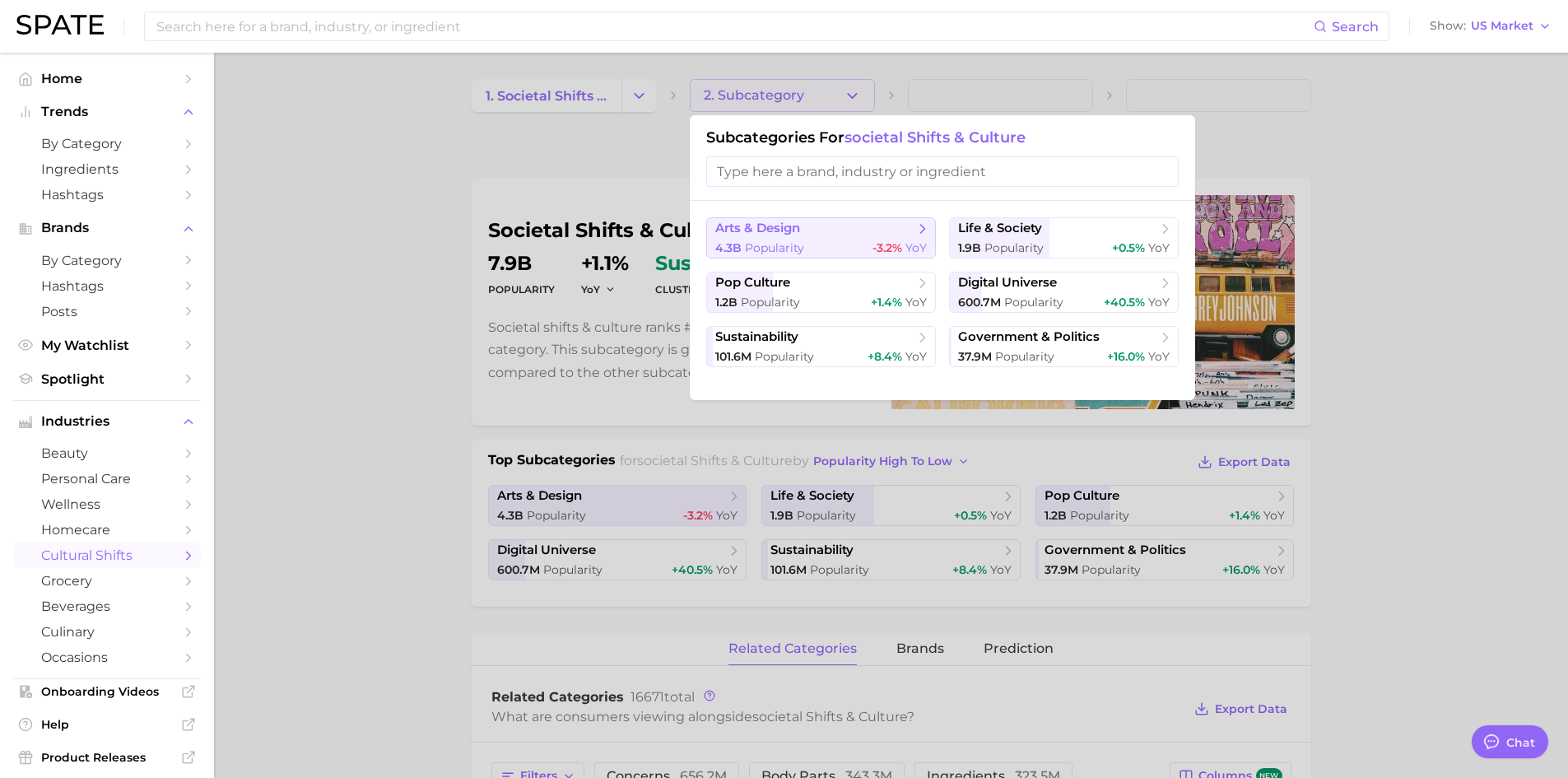
click at [814, 239] on button "arts & design 4.3b Popularity -3.2% YoY" at bounding box center [821, 237] width 230 height 41
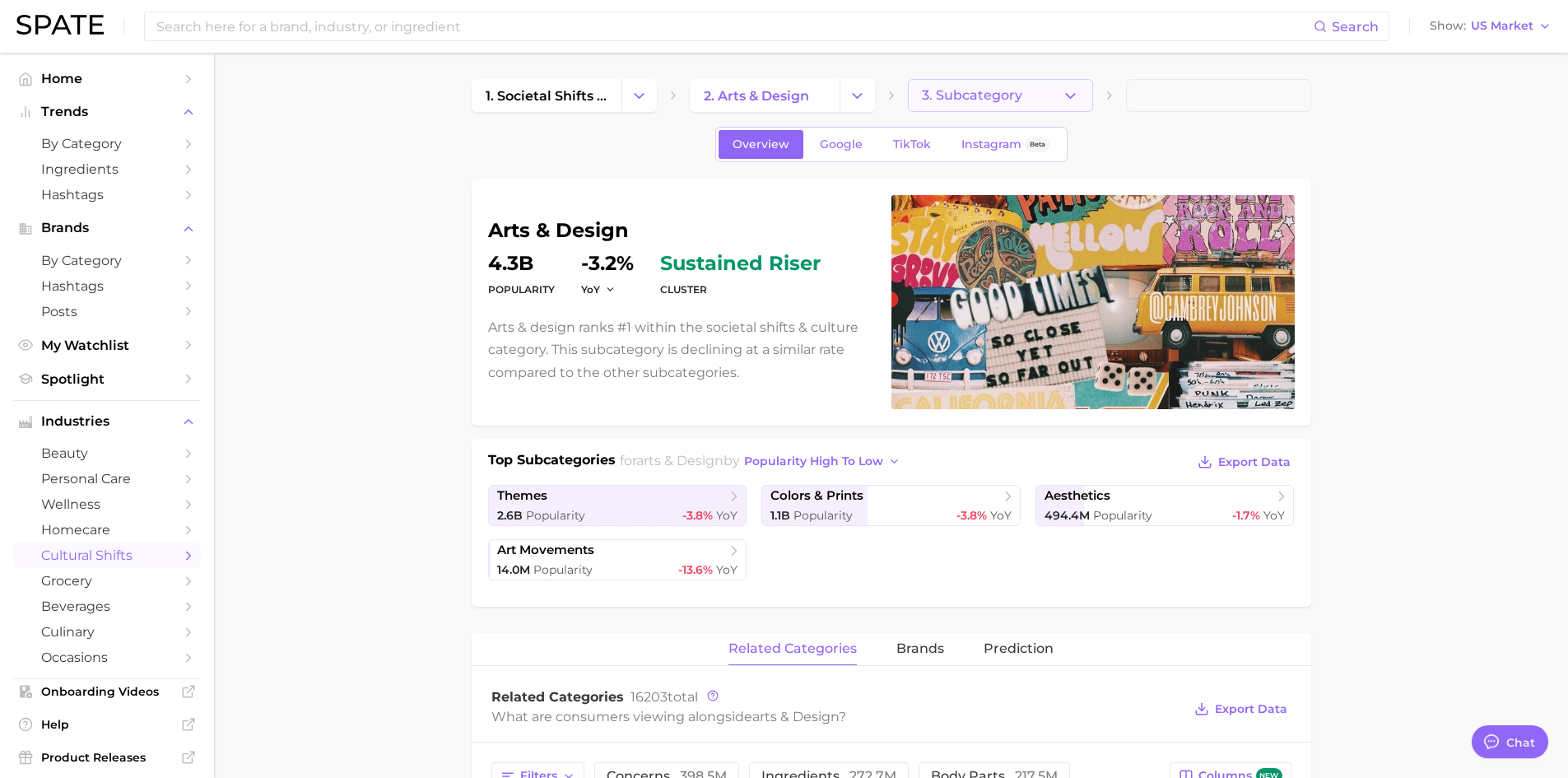
click at [1061, 100] on button "3. Subcategory" at bounding box center [1000, 95] width 185 height 33
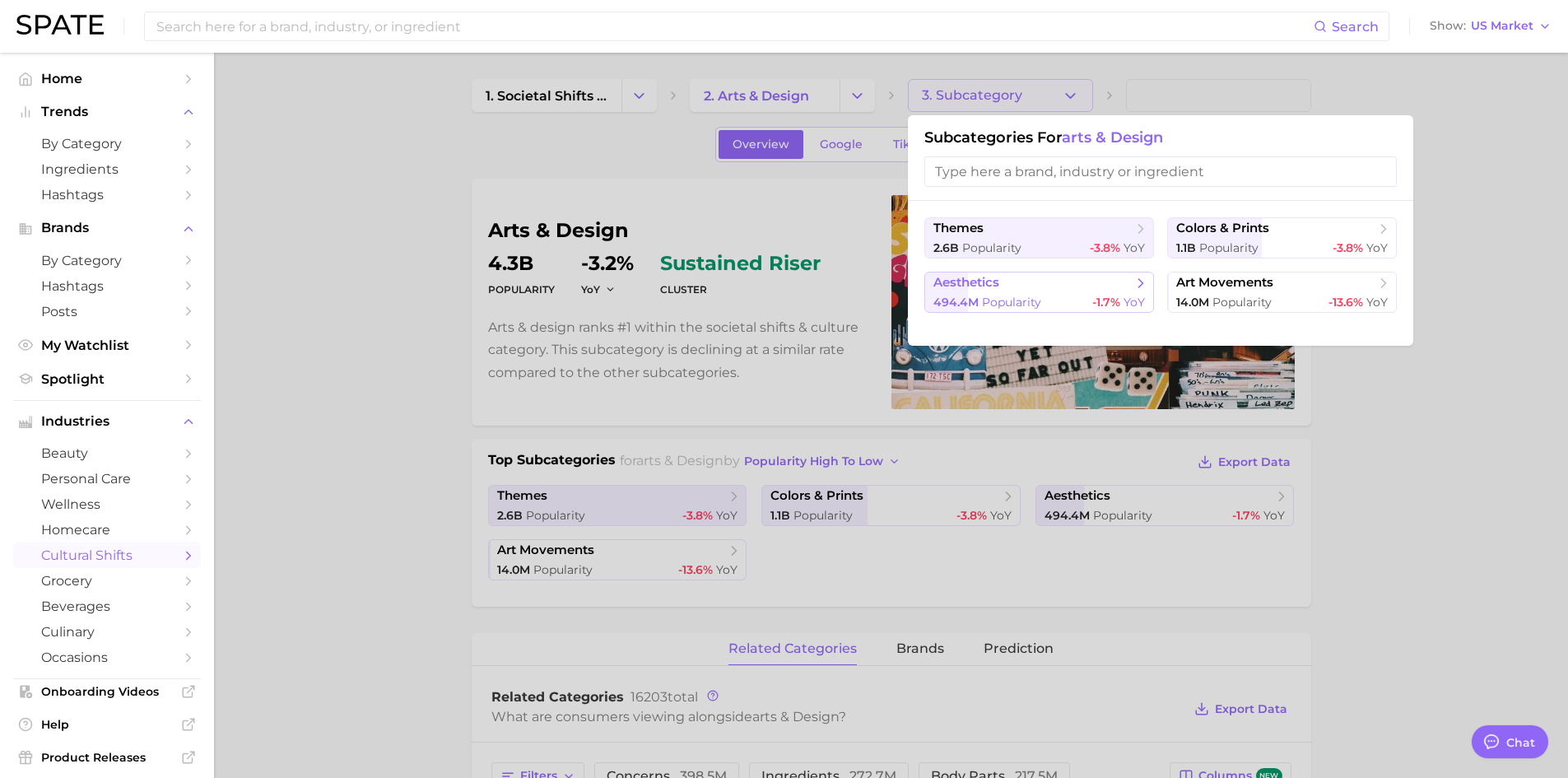
click at [1104, 291] on button "aesthetics 494.4m Popularity -1.7% YoY" at bounding box center [1039, 292] width 230 height 41
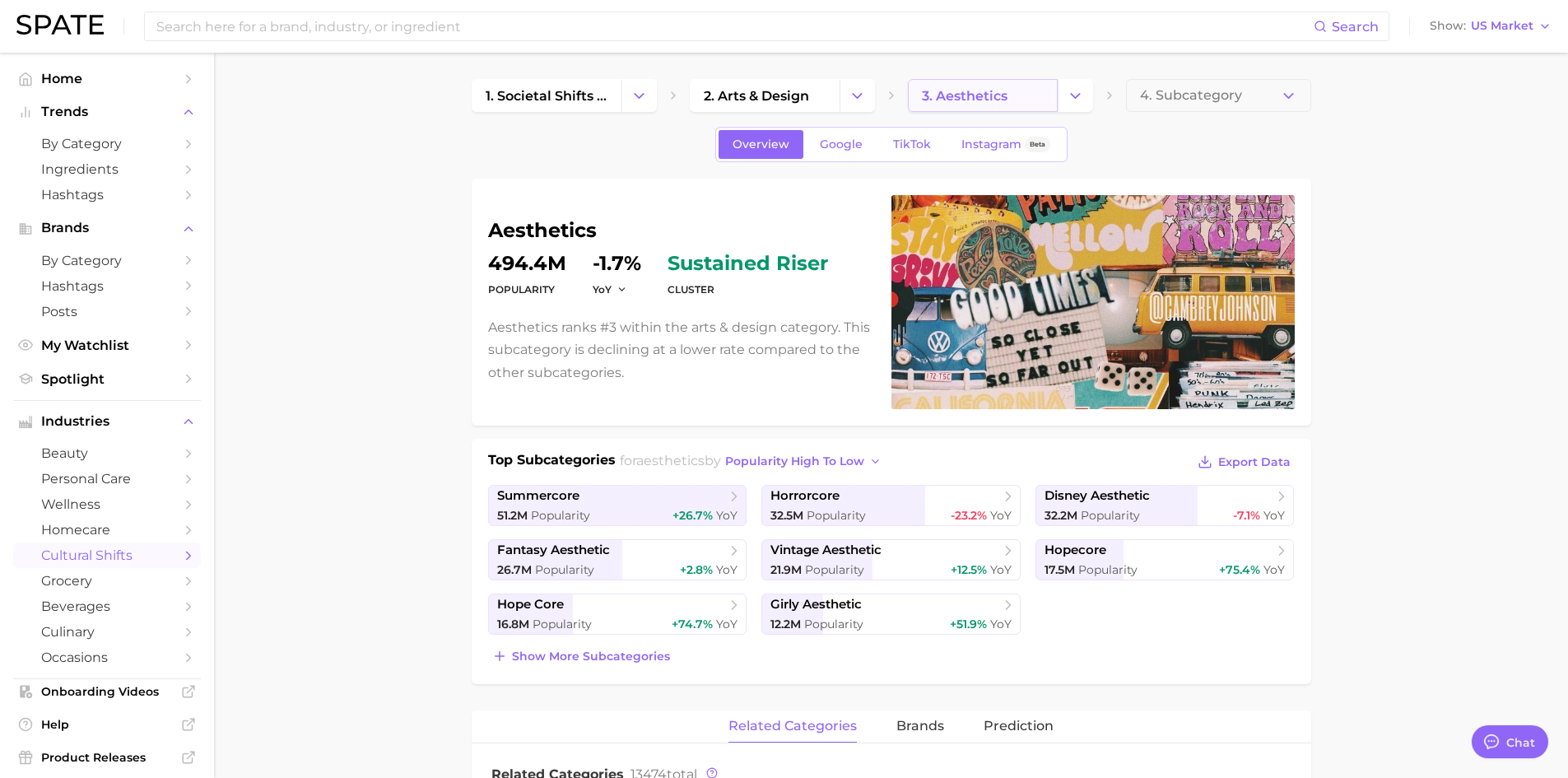
click at [1008, 87] on link "3. aesthetics" at bounding box center [983, 95] width 150 height 33
click at [1056, 87] on link "3. aesthetics" at bounding box center [983, 95] width 150 height 33
click at [1067, 93] on icon "Change Category" at bounding box center [1075, 96] width 18 height 18
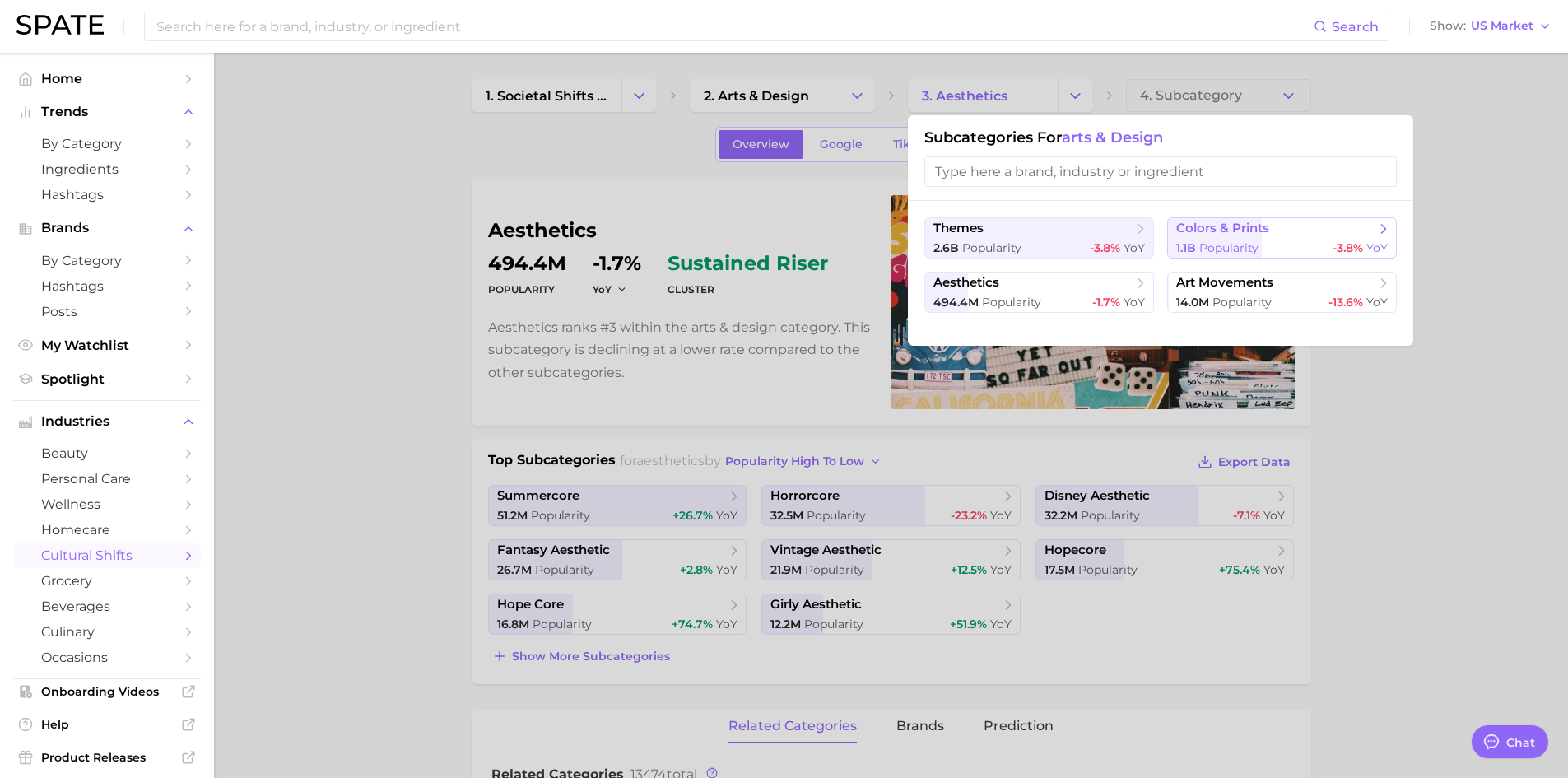
click at [1195, 252] on span "1.1b" at bounding box center [1186, 248] width 19 height 15
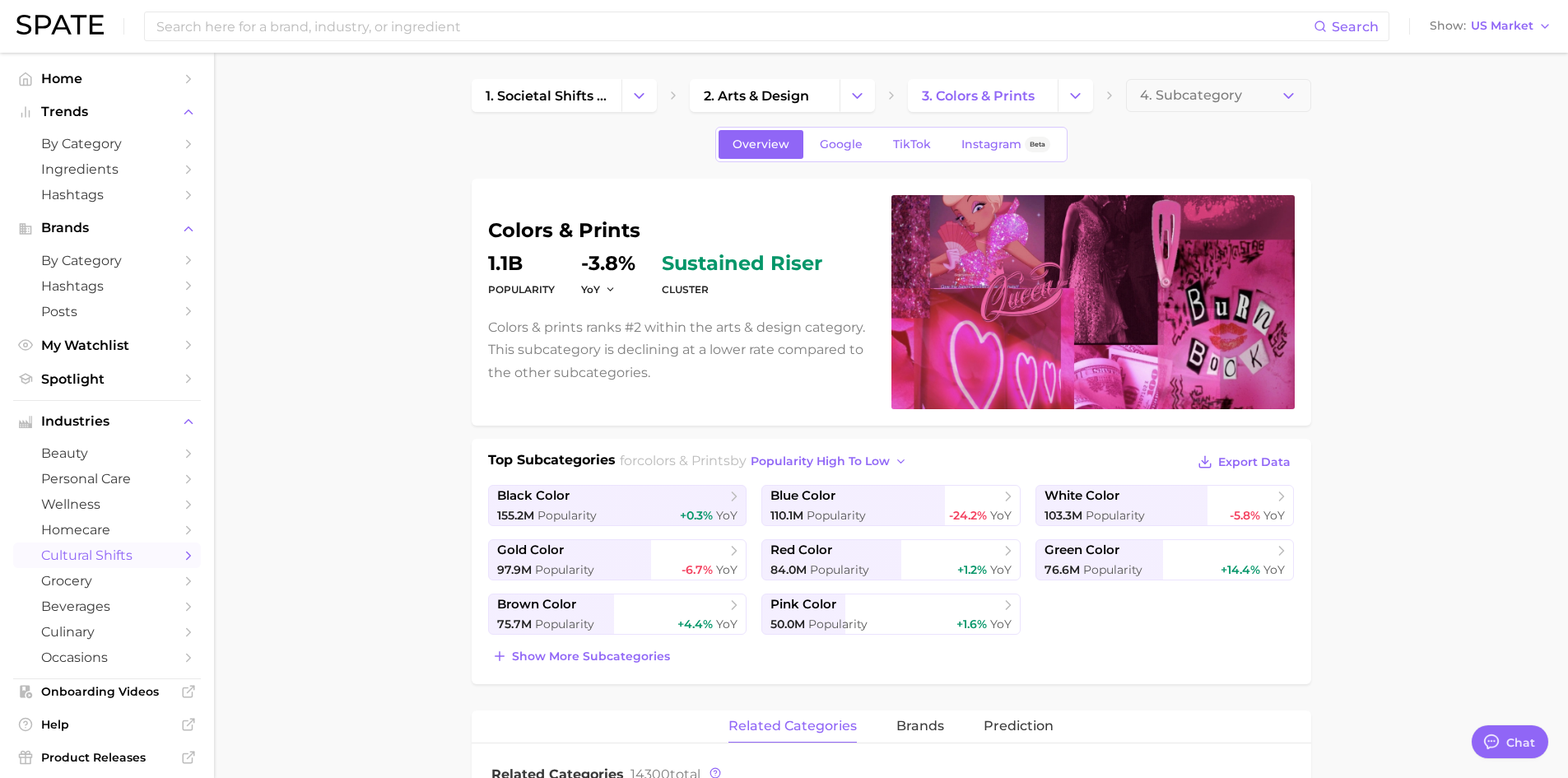
drag, startPoint x: 1150, startPoint y: 287, endPoint x: 1010, endPoint y: 341, distance: 150.1
drag, startPoint x: 1010, startPoint y: 341, endPoint x: 1375, endPoint y: 193, distance: 393.9
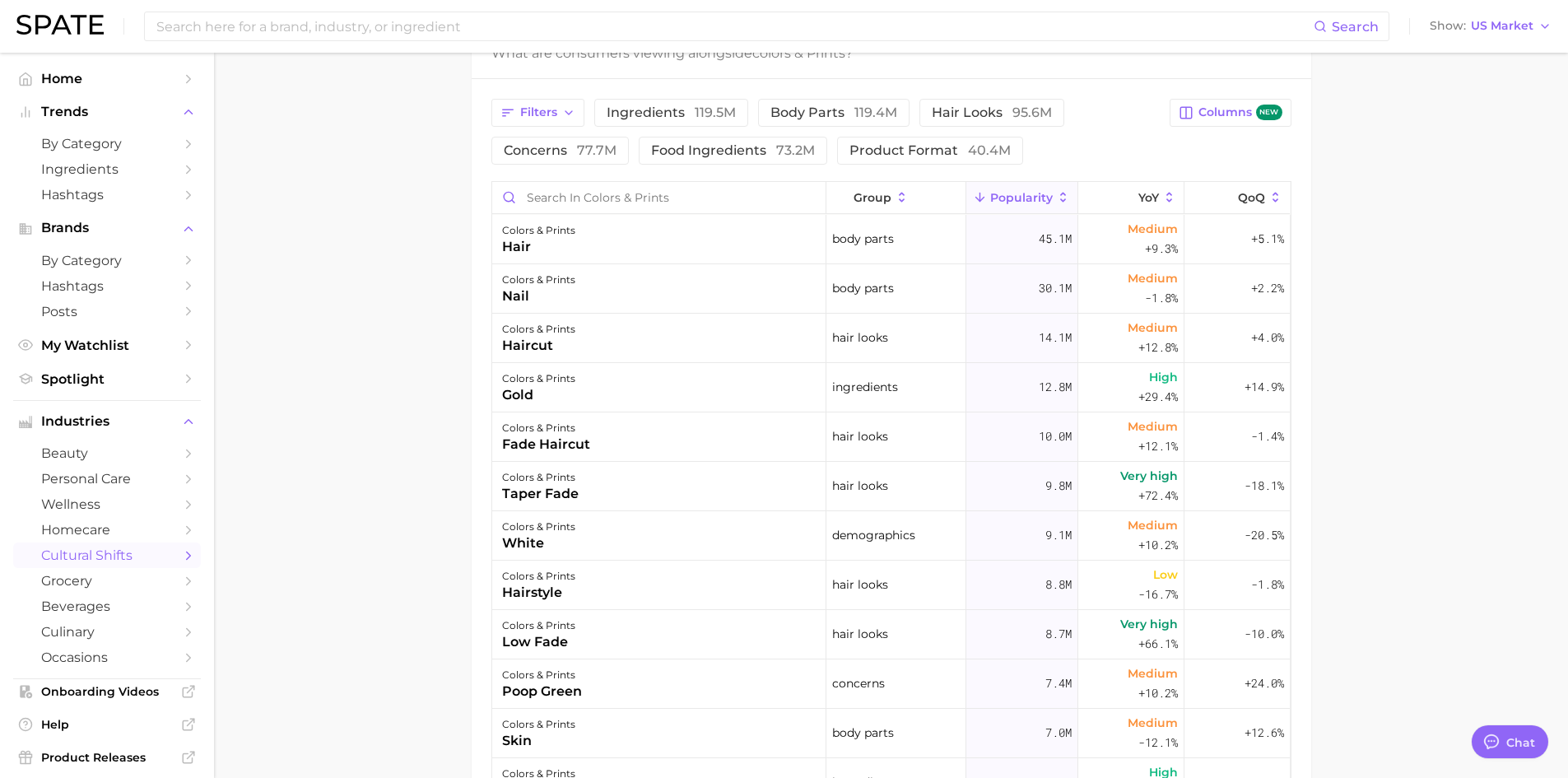
scroll to position [82, 0]
